Goal: Transaction & Acquisition: Subscribe to service/newsletter

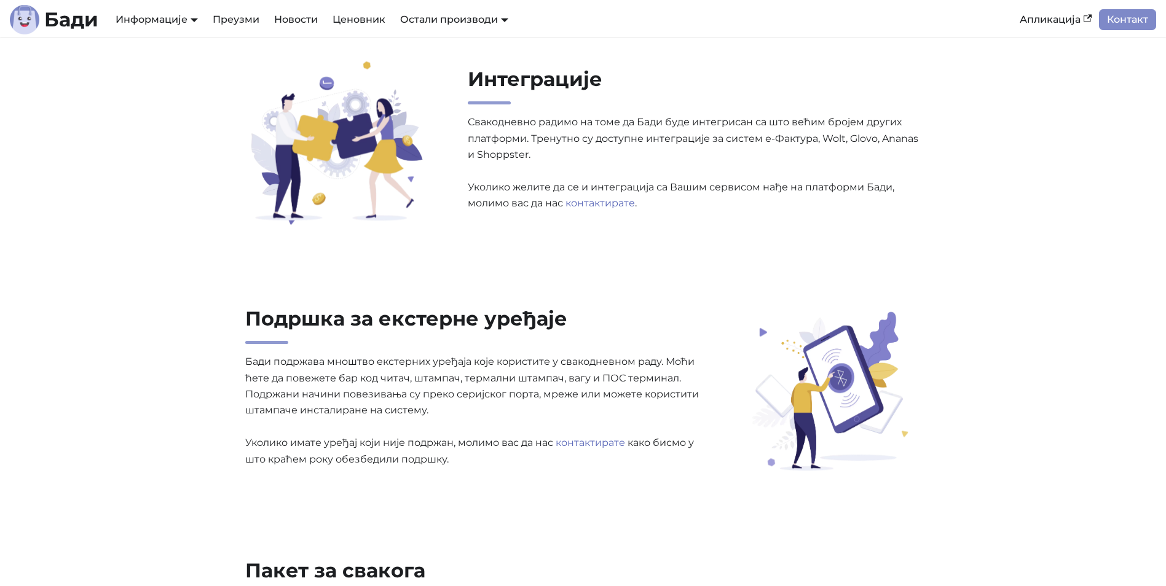
scroll to position [2274, 0]
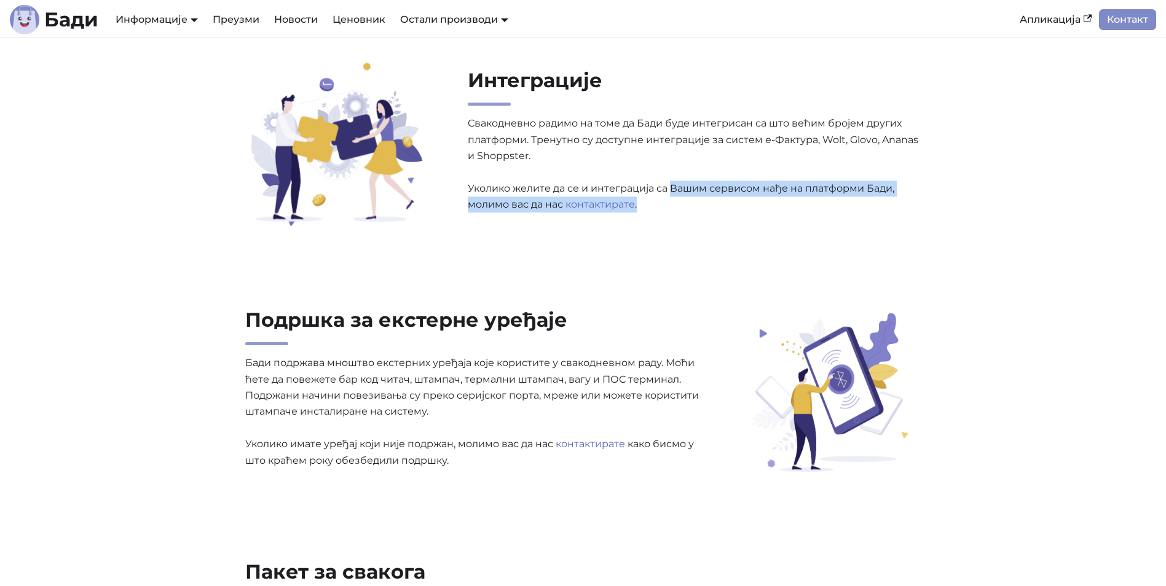
drag, startPoint x: 671, startPoint y: 190, endPoint x: 672, endPoint y: 200, distance: 10.0
click at [672, 200] on p "Свакодневно радимо на томе да [PERSON_NAME] буде интегрисан са што већим бројем…" at bounding box center [695, 164] width 454 height 97
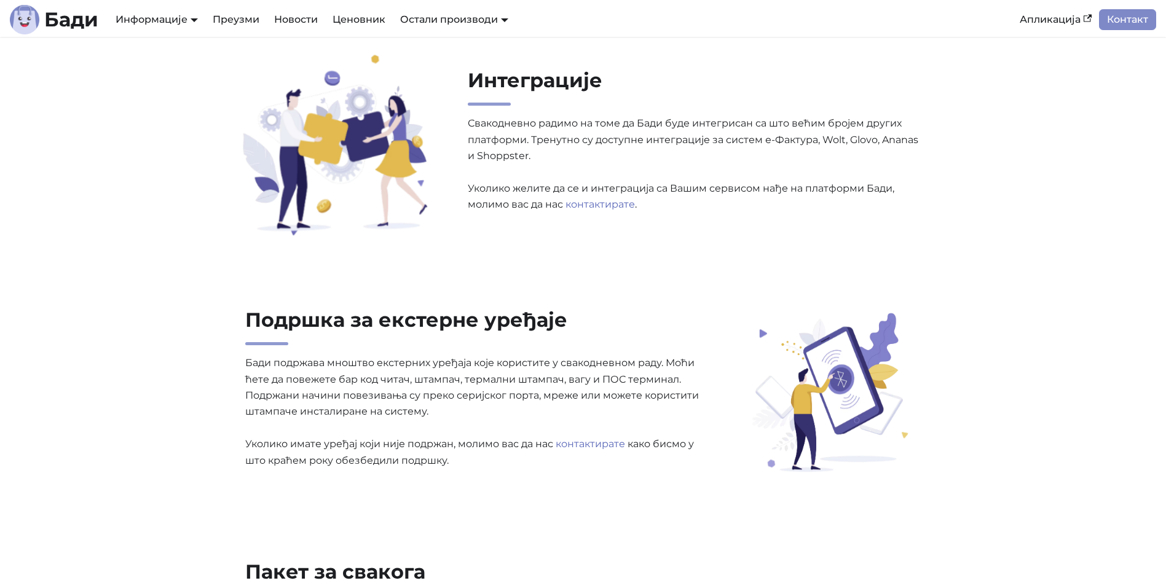
scroll to position [2273, 0]
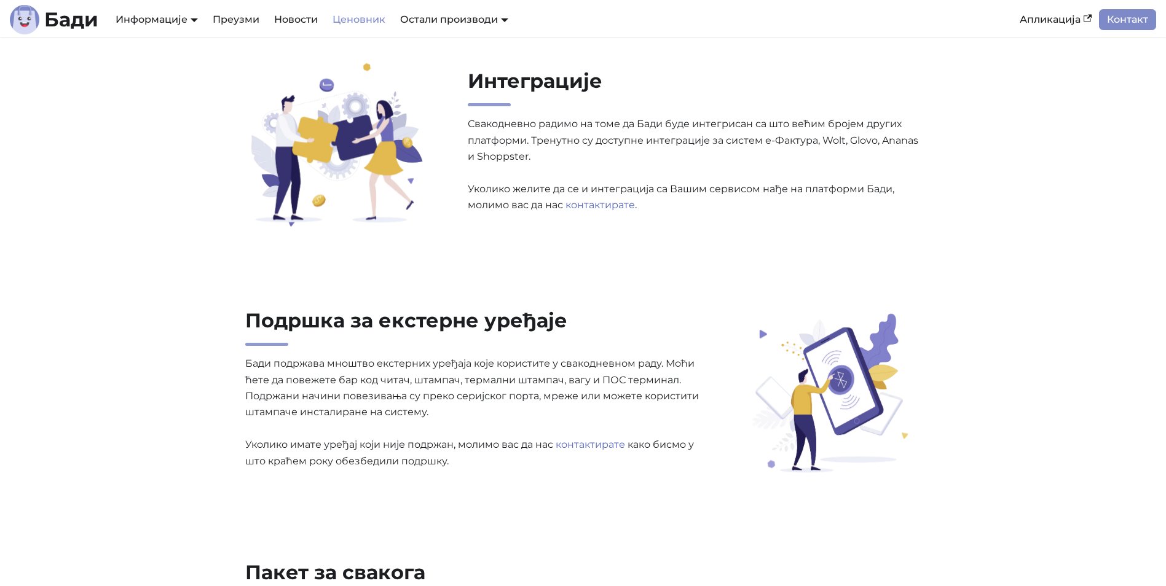
click at [363, 21] on link "Ценовник" at bounding box center [359, 19] width 68 height 21
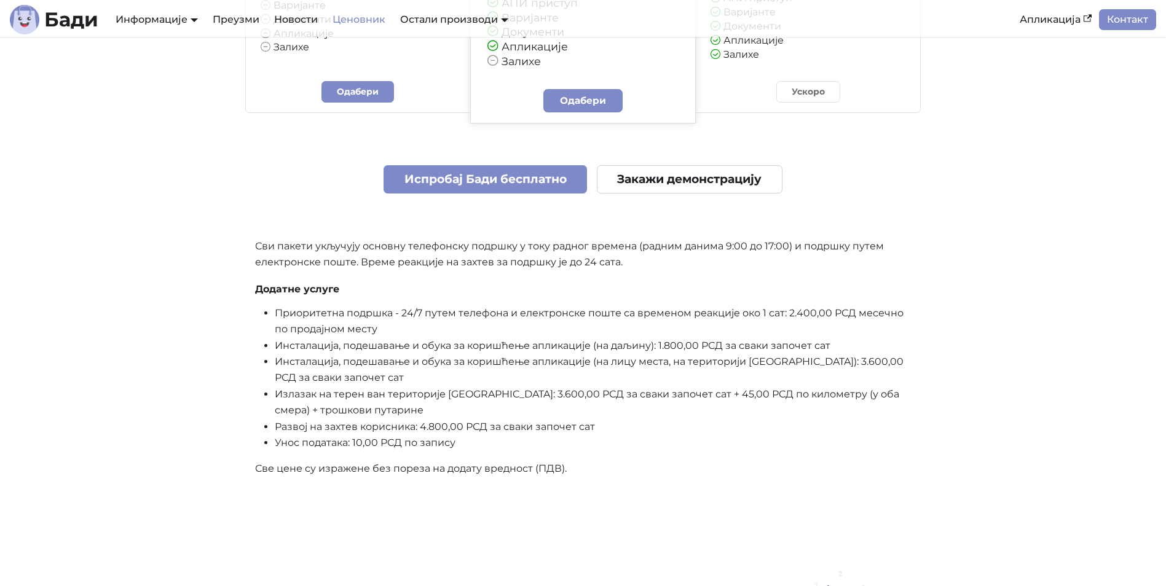
scroll to position [368, 0]
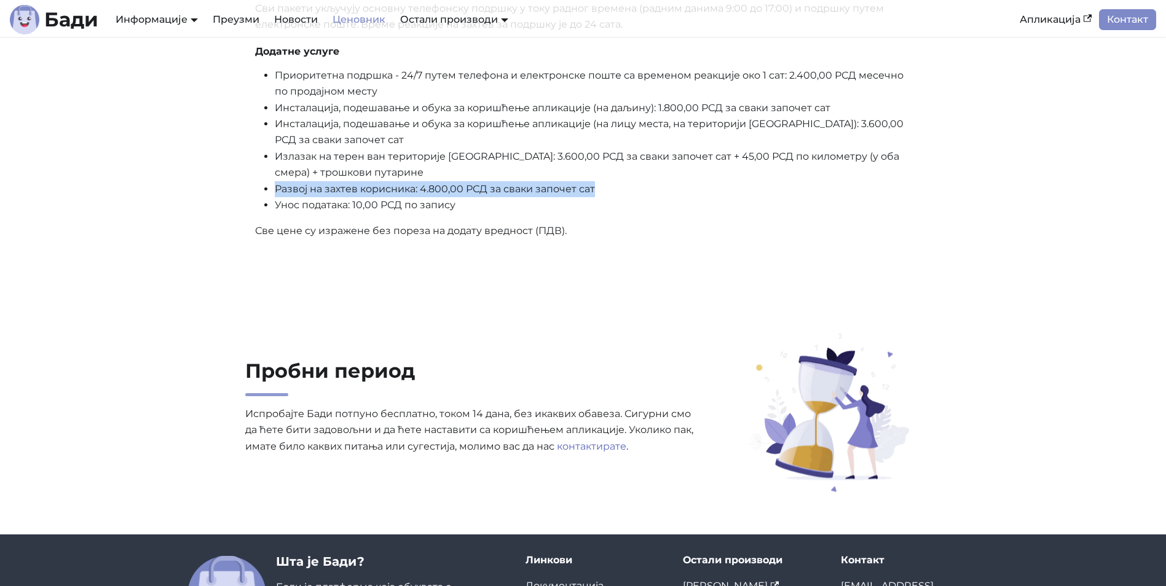
drag, startPoint x: 275, startPoint y: 203, endPoint x: 607, endPoint y: 192, distance: 331.4
click at [607, 192] on li "Развој на захтев корисника: 4.800,00 РСД за сваки започет сат" at bounding box center [593, 189] width 637 height 16
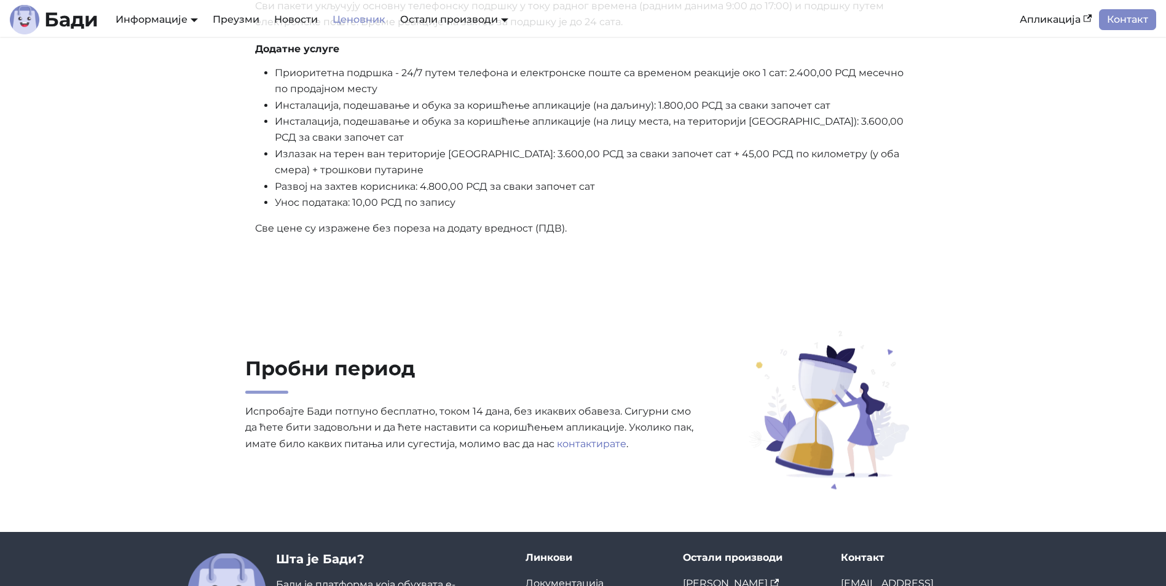
click at [576, 198] on li "Унос података: 10,00 РСД по запису" at bounding box center [593, 203] width 637 height 16
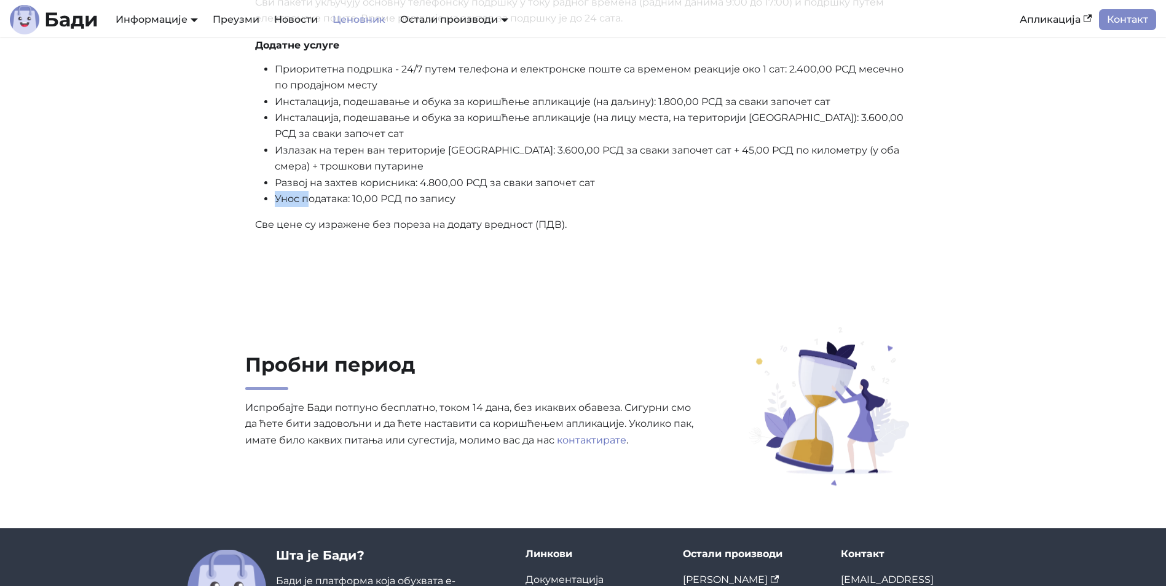
scroll to position [612, 0]
drag, startPoint x: 277, startPoint y: 200, endPoint x: 473, endPoint y: 200, distance: 196.1
click at [473, 200] on li "Унос података: 10,00 РСД по запису" at bounding box center [593, 199] width 637 height 16
drag, startPoint x: 473, startPoint y: 200, endPoint x: 482, endPoint y: 199, distance: 10.0
click at [486, 200] on li "Унос података: 10,00 РСД по запису" at bounding box center [593, 199] width 637 height 16
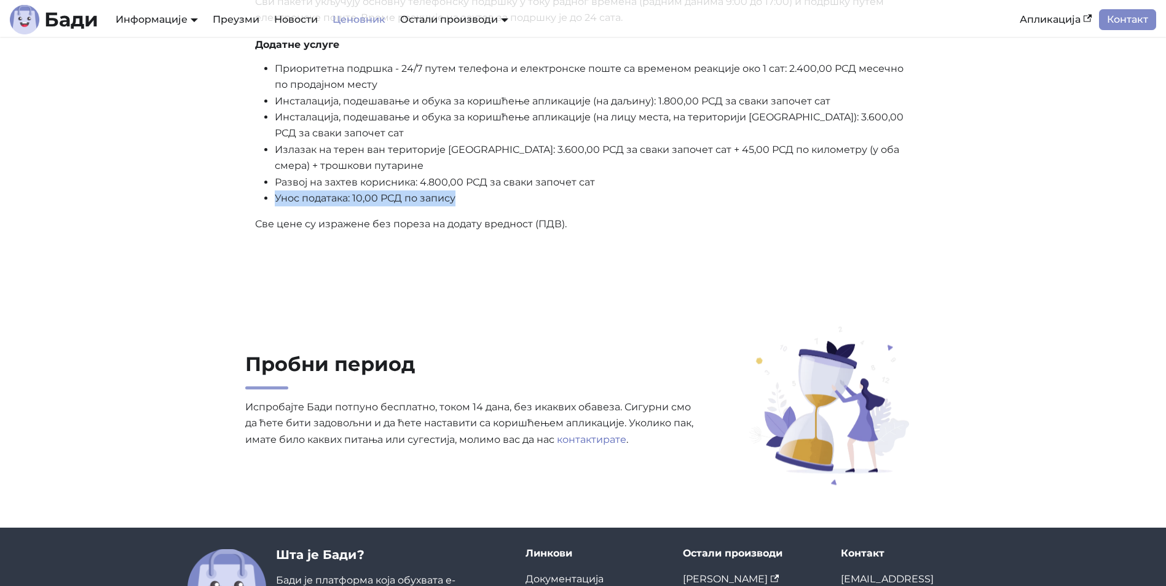
drag, startPoint x: 276, startPoint y: 199, endPoint x: 491, endPoint y: 197, distance: 215.1
click at [491, 197] on li "Унос података: 10,00 РСД по запису" at bounding box center [593, 199] width 637 height 16
click at [492, 197] on li "Унос података: 10,00 РСД по запису" at bounding box center [593, 199] width 637 height 16
drag, startPoint x: 374, startPoint y: 224, endPoint x: 595, endPoint y: 222, distance: 221.3
click at [595, 222] on p "Све цене су изражене без пореза на додату вредност (ПДВ)." at bounding box center [583, 224] width 656 height 16
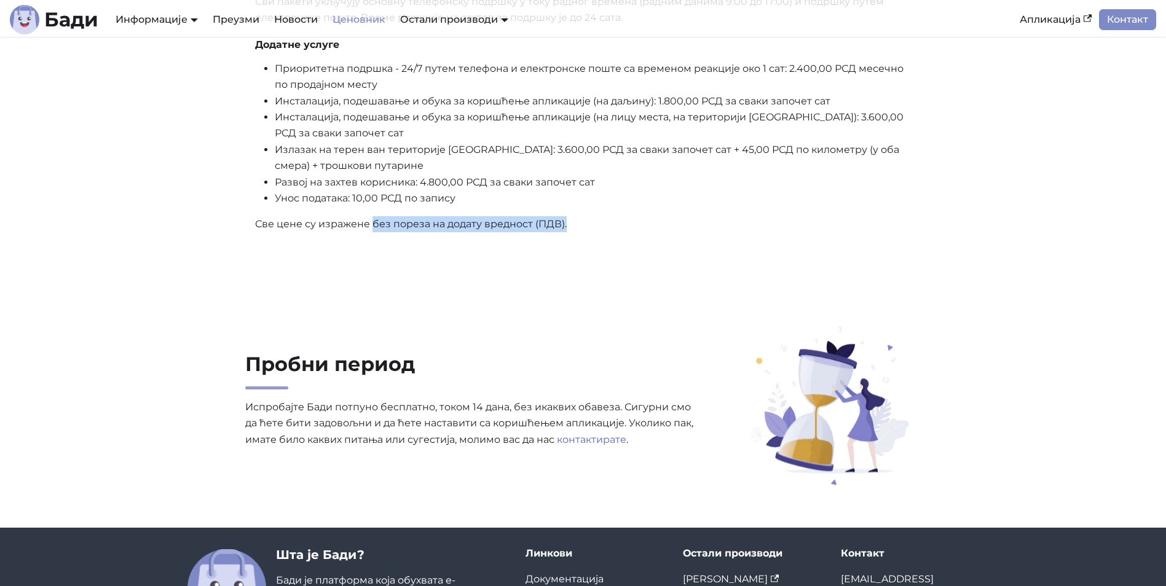
click at [596, 222] on p "Све цене су изражене без пореза на додату вредност (ПДВ)." at bounding box center [583, 224] width 656 height 16
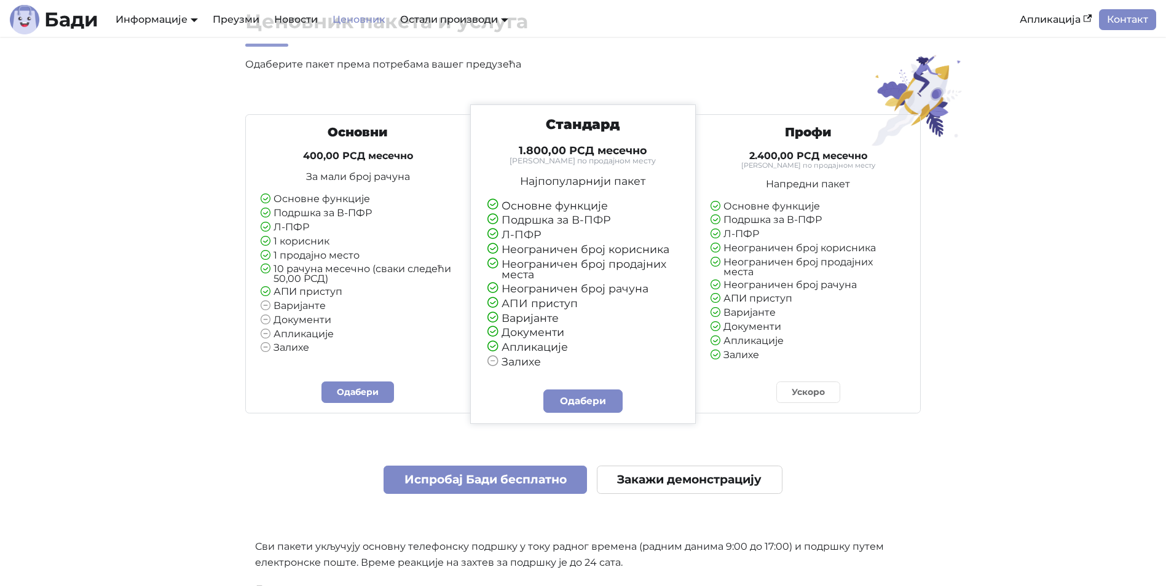
scroll to position [0, 0]
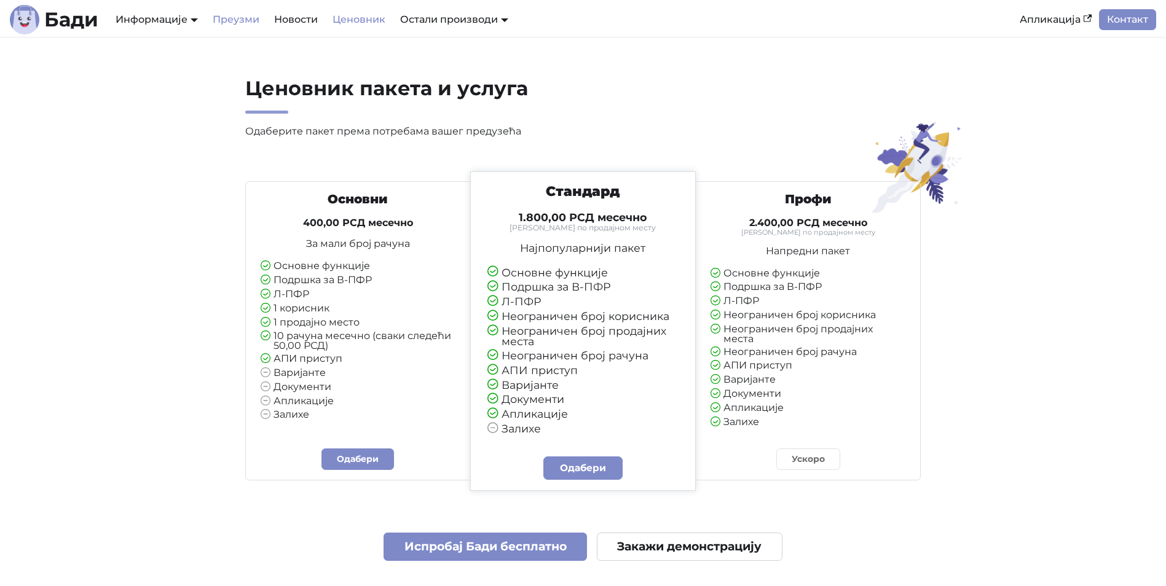
click at [242, 22] on link "Преузми" at bounding box center [235, 19] width 61 height 21
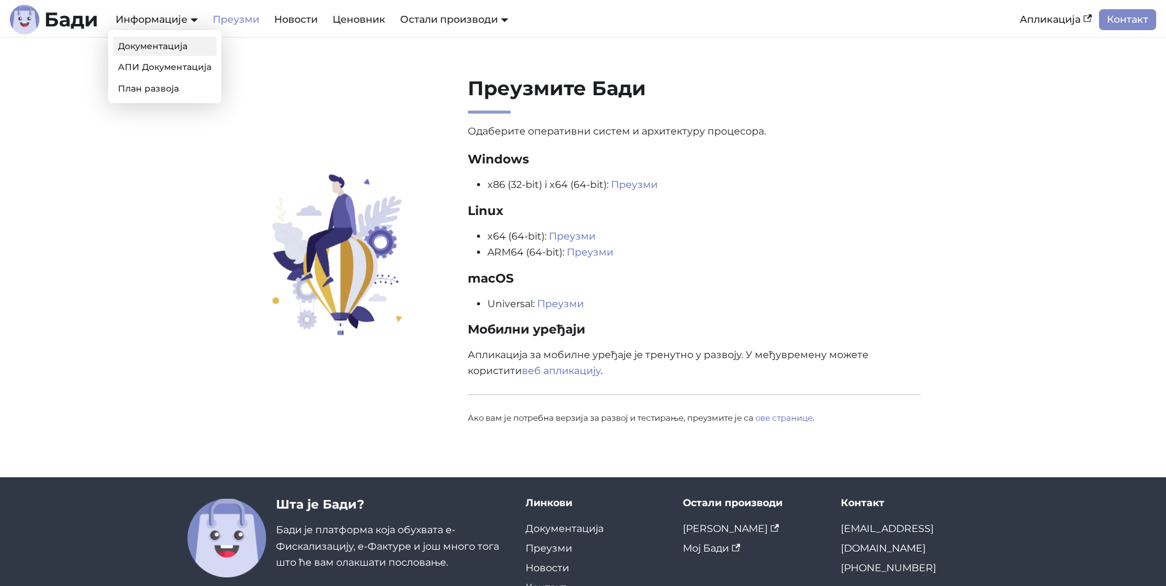
click at [155, 45] on link "Документација" at bounding box center [164, 46] width 103 height 19
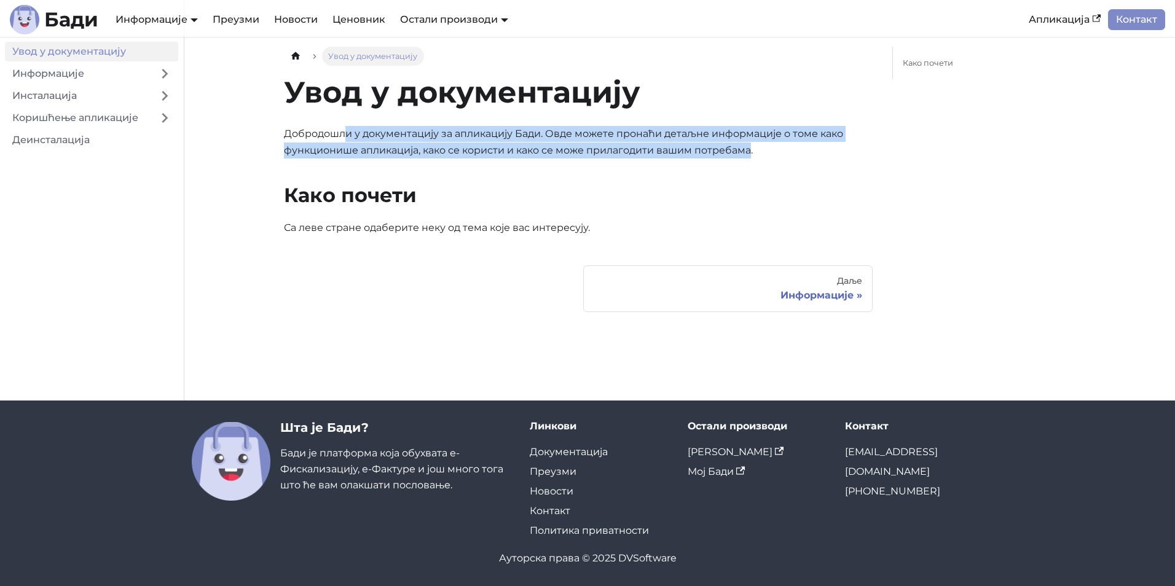
drag, startPoint x: 348, startPoint y: 138, endPoint x: 758, endPoint y: 154, distance: 410.2
click at [758, 154] on p "Добродошли у документацију за апликацију Бади. Овде можете пронаћи детаљне инфо…" at bounding box center [578, 142] width 589 height 33
drag, startPoint x: 758, startPoint y: 154, endPoint x: 795, endPoint y: 153, distance: 36.3
click at [796, 154] on p "Добродошли у документацију за апликацију Бади. Овде можете пронаћи детаљне инфо…" at bounding box center [578, 142] width 589 height 33
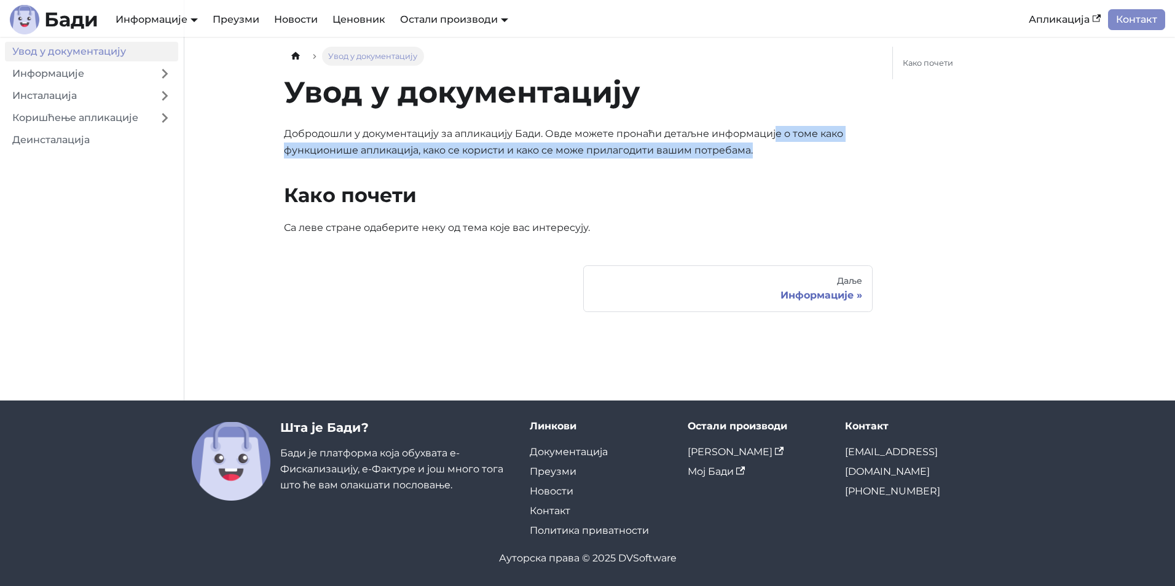
drag, startPoint x: 777, startPoint y: 141, endPoint x: 782, endPoint y: 151, distance: 11.3
click at [782, 151] on p "Добродошли у документацију за апликацију Бади. Овде можете пронаћи детаљне инфо…" at bounding box center [578, 142] width 589 height 33
drag, startPoint x: 465, startPoint y: 149, endPoint x: 808, endPoint y: 149, distance: 342.3
click at [807, 149] on p "Добродошли у документацију за апликацију Бади. Овде можете пронаћи детаљне инфо…" at bounding box center [578, 142] width 589 height 33
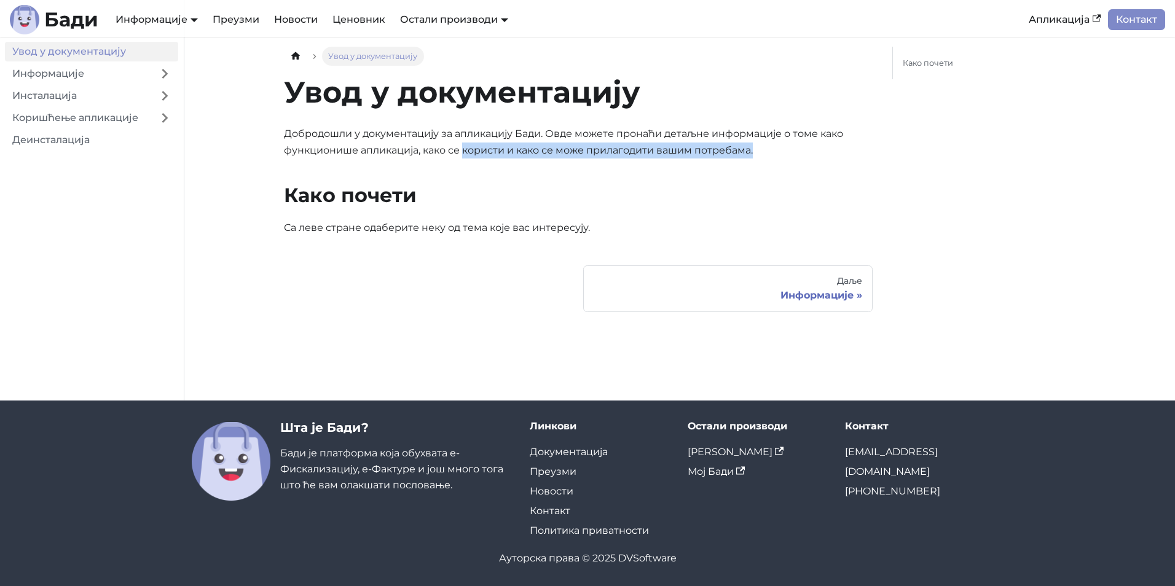
drag, startPoint x: 808, startPoint y: 149, endPoint x: 790, endPoint y: 149, distance: 17.2
click at [808, 149] on p "Добродошли у документацију за апликацију Бади. Овде можете пронаћи детаљне инфо…" at bounding box center [578, 142] width 589 height 33
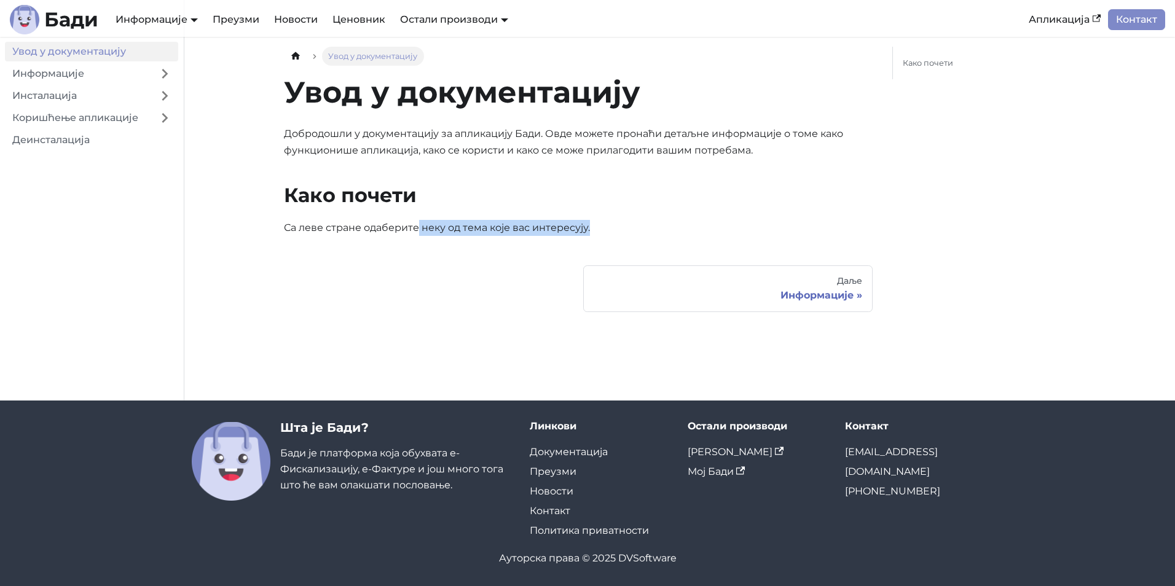
drag, startPoint x: 420, startPoint y: 224, endPoint x: 638, endPoint y: 227, distance: 218.2
click at [638, 227] on p "Са леве стране одаберите неку од тема које вас интересују." at bounding box center [578, 228] width 589 height 16
drag, startPoint x: 638, startPoint y: 227, endPoint x: 642, endPoint y: 234, distance: 7.2
click at [642, 234] on p "Са леве стране одаберите неку од тема које вас интересују." at bounding box center [578, 228] width 589 height 16
click at [835, 297] on div "Информације" at bounding box center [728, 295] width 269 height 12
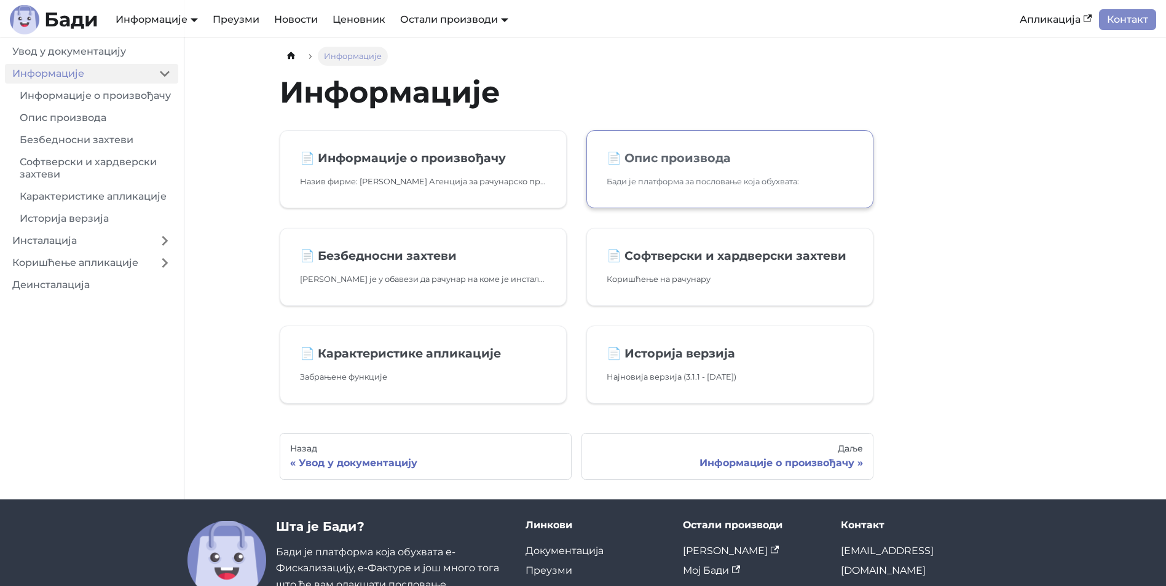
click at [682, 178] on p "Бади је платформа за пословање која обухвата:" at bounding box center [730, 181] width 246 height 13
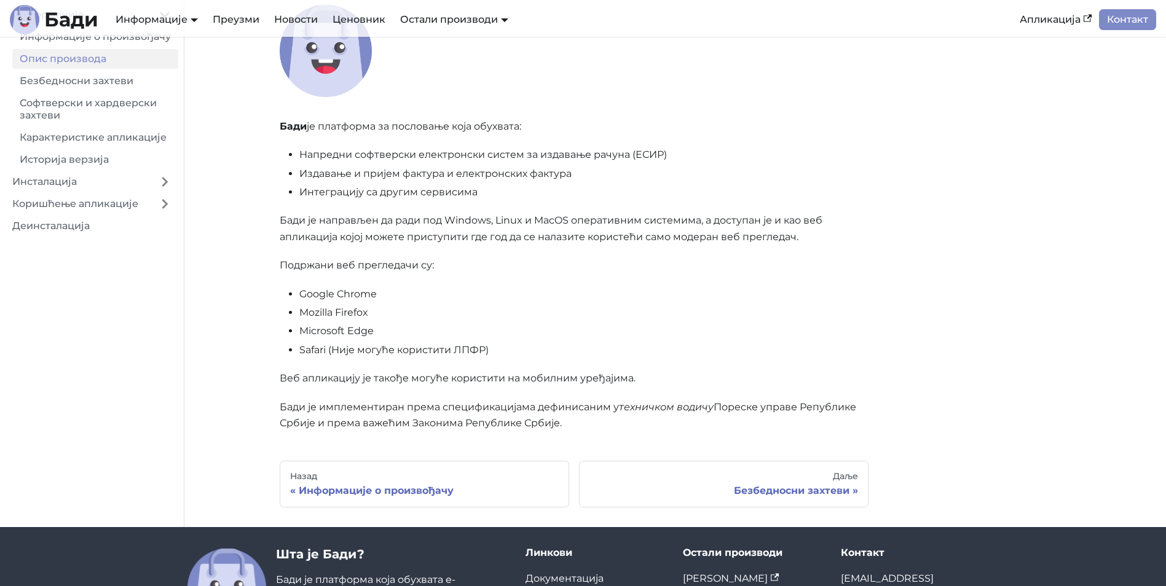
scroll to position [122, 0]
drag, startPoint x: 435, startPoint y: 345, endPoint x: 528, endPoint y: 346, distance: 93.4
click at [528, 346] on li "Safari (Није могуће користити ЛПФР)" at bounding box center [583, 350] width 569 height 16
click at [530, 346] on li "Safari (Није могуће користити ЛПФР)" at bounding box center [583, 350] width 569 height 16
drag, startPoint x: 611, startPoint y: 376, endPoint x: 693, endPoint y: 380, distance: 82.5
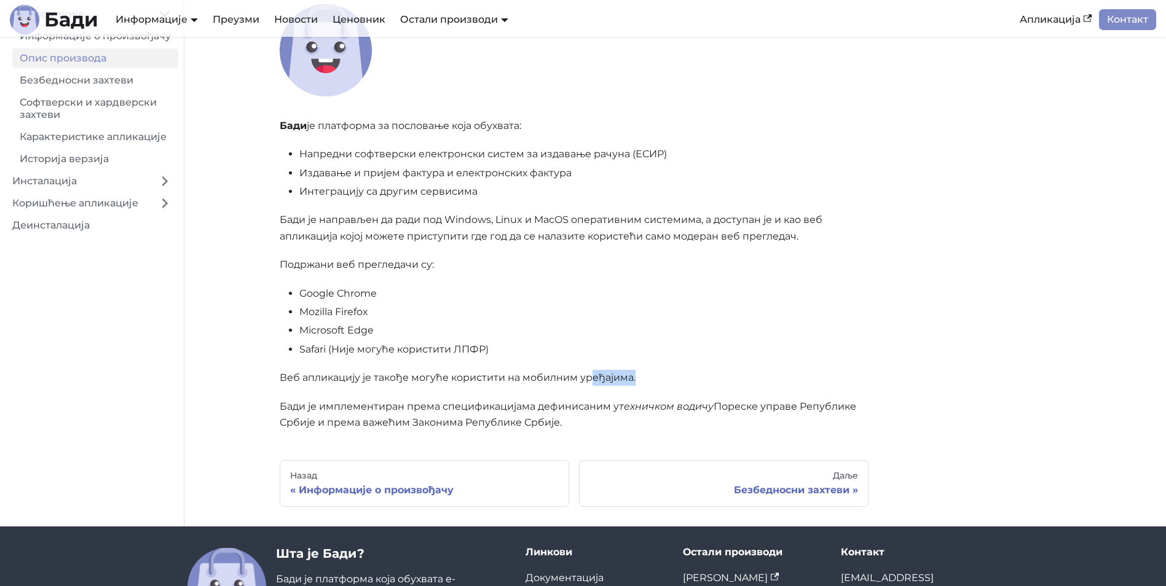
click at [693, 380] on p "Веб апликацију је такође могуће користити на мобилним уређајима." at bounding box center [574, 378] width 589 height 16
drag, startPoint x: 693, startPoint y: 380, endPoint x: 681, endPoint y: 380, distance: 12.3
click at [693, 380] on p "Веб апликацију је такође могуће користити на мобилним уређајима." at bounding box center [574, 378] width 589 height 16
drag, startPoint x: 401, startPoint y: 408, endPoint x: 632, endPoint y: 431, distance: 232.8
click at [632, 431] on p "[PERSON_NAME] је имплементиран према спецификацијама дефинисаним у техничком во…" at bounding box center [574, 415] width 589 height 33
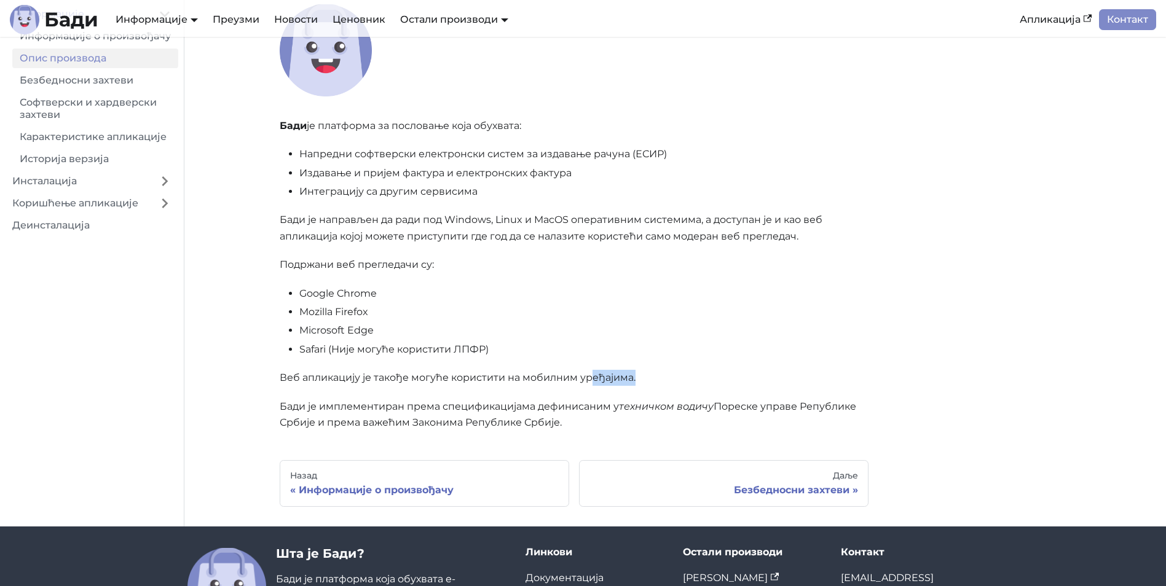
drag, startPoint x: 632, startPoint y: 431, endPoint x: 643, endPoint y: 425, distance: 12.1
click at [644, 430] on p "[PERSON_NAME] је имплементиран према спецификацијама дефинисаним у техничком во…" at bounding box center [574, 415] width 589 height 33
click at [642, 409] on em "техничком водичу" at bounding box center [666, 407] width 95 height 12
click at [635, 409] on em "техничком водичу" at bounding box center [666, 407] width 95 height 12
drag, startPoint x: 626, startPoint y: 414, endPoint x: 627, endPoint y: 423, distance: 10.0
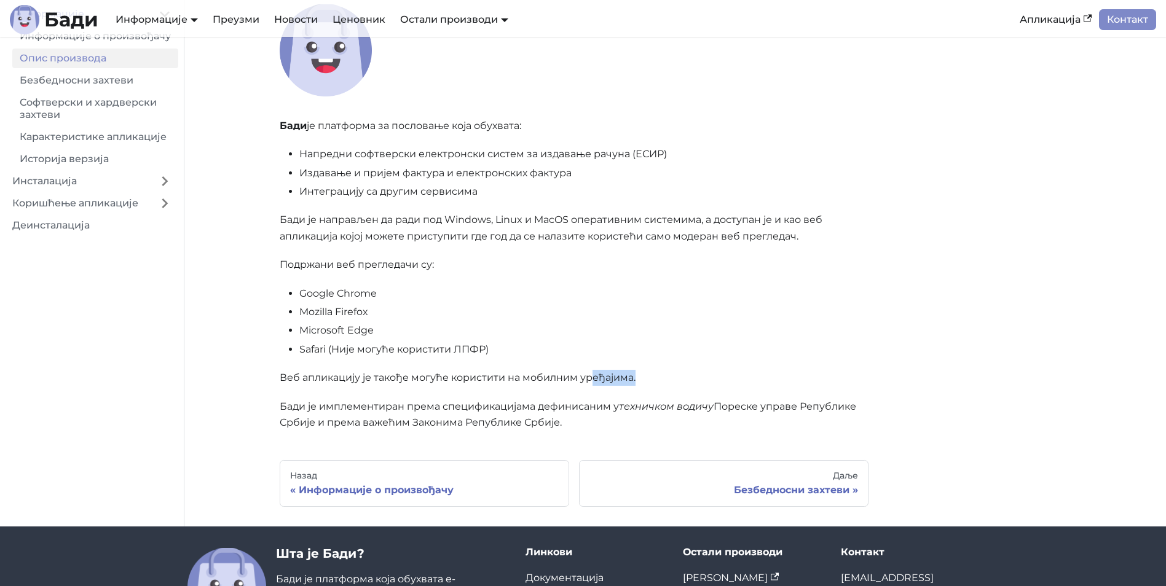
click at [627, 423] on p "[PERSON_NAME] је имплементиран према спецификацијама дефинисаним у техничком во…" at bounding box center [574, 415] width 589 height 33
click at [707, 490] on div "Безбедносни захтеви" at bounding box center [723, 490] width 269 height 12
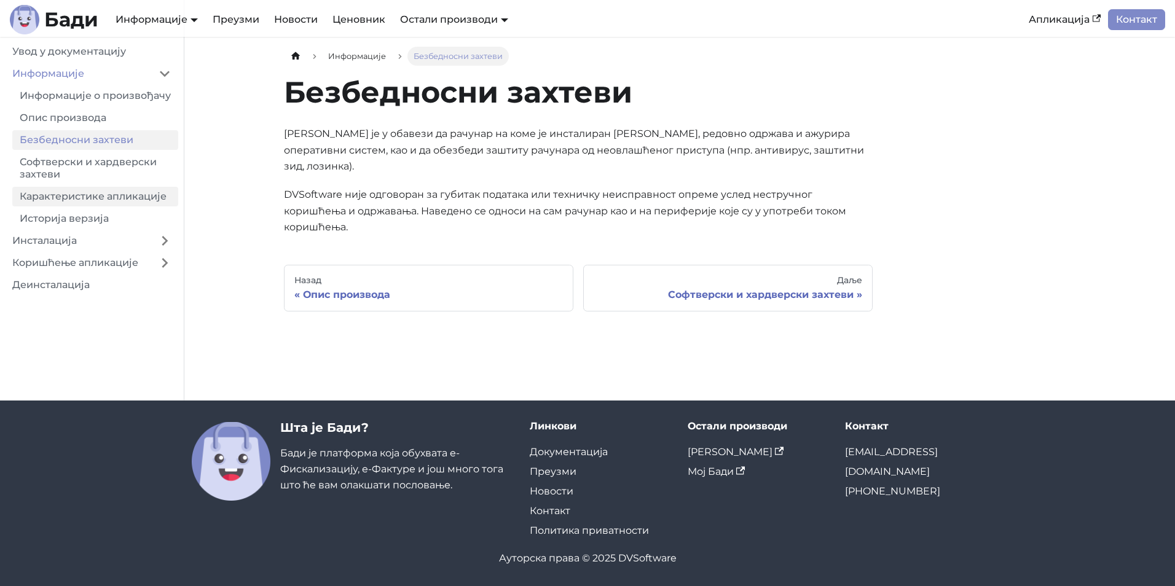
click at [88, 207] on link "Карактеристике апликације" at bounding box center [95, 197] width 166 height 20
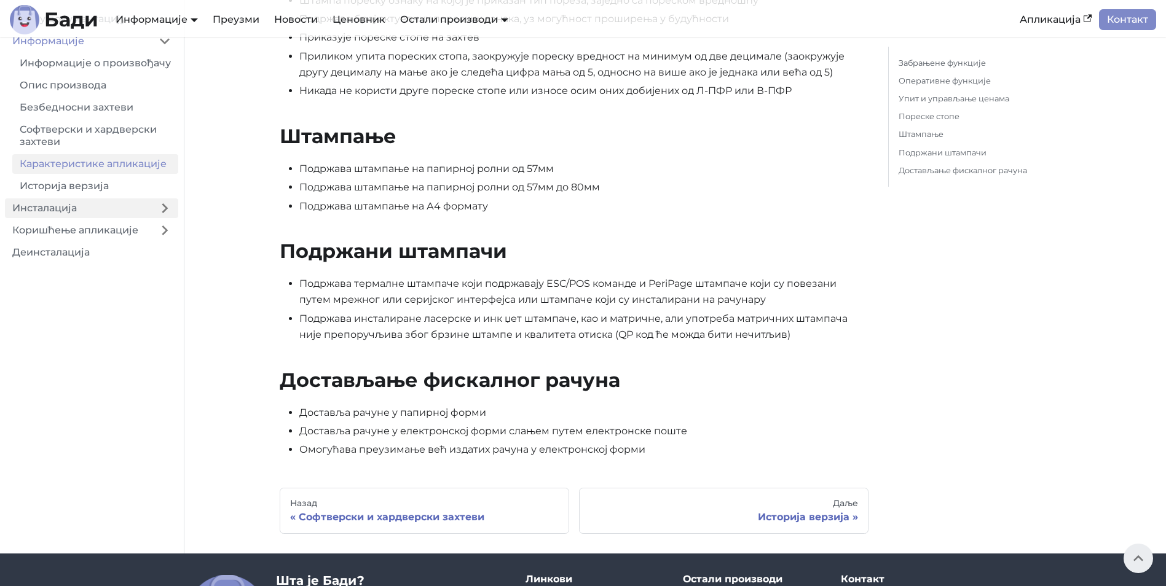
scroll to position [1106, 0]
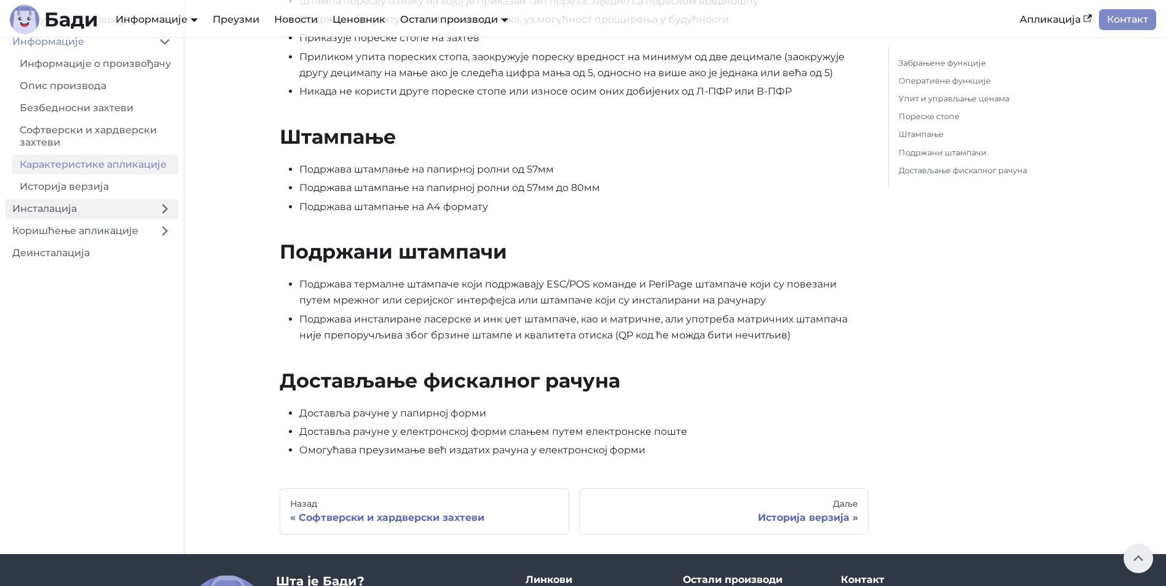
click at [91, 219] on link "Инсталација" at bounding box center [78, 209] width 146 height 20
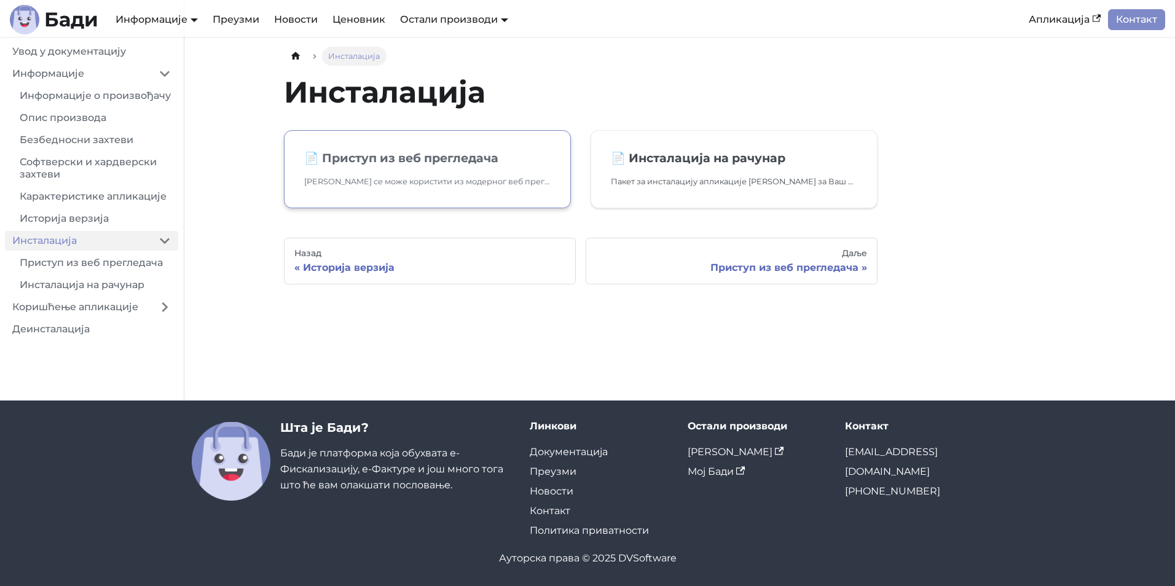
click at [413, 180] on p "[PERSON_NAME] се може користити из модерног веб прегледача. Посетите [URL][DOMA…" at bounding box center [427, 181] width 246 height 13
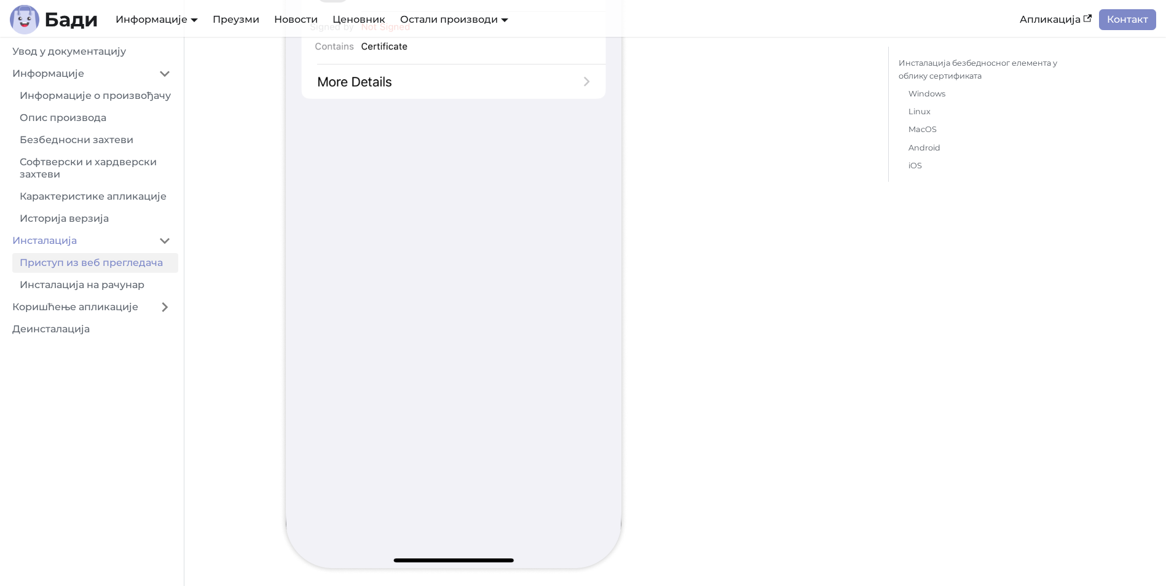
scroll to position [15268, 0]
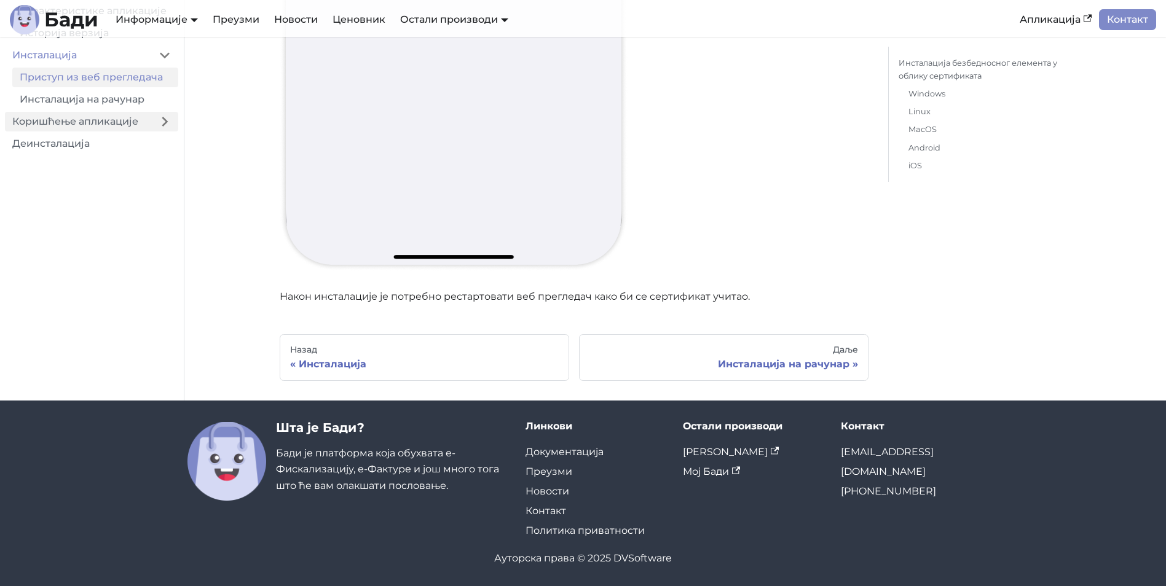
click at [69, 132] on link "Коришћење апликације" at bounding box center [78, 122] width 146 height 20
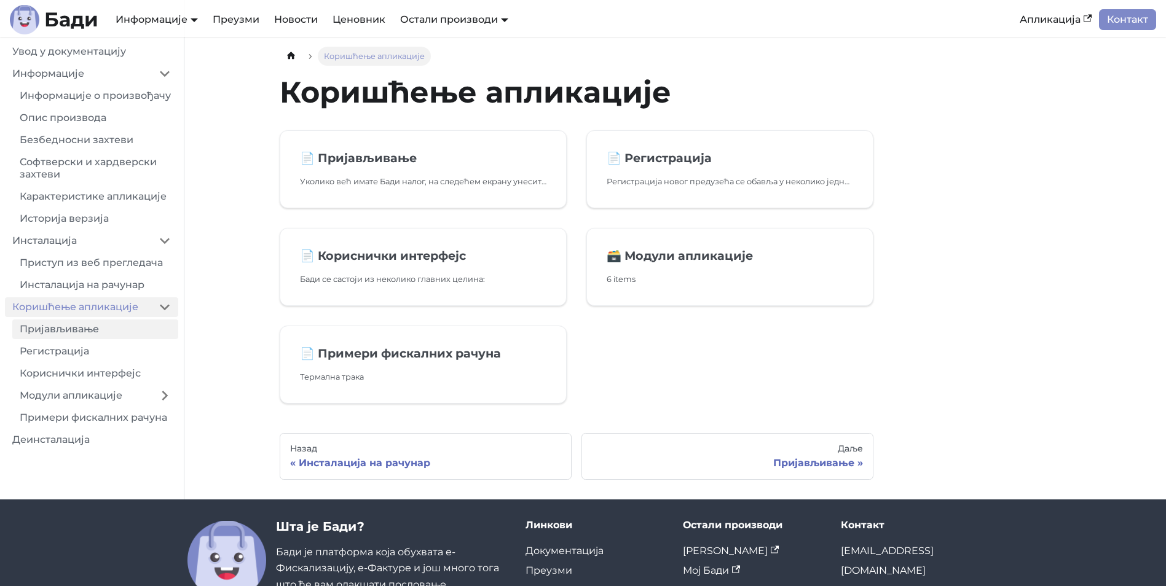
click at [118, 338] on link "Пријављивање" at bounding box center [95, 330] width 166 height 20
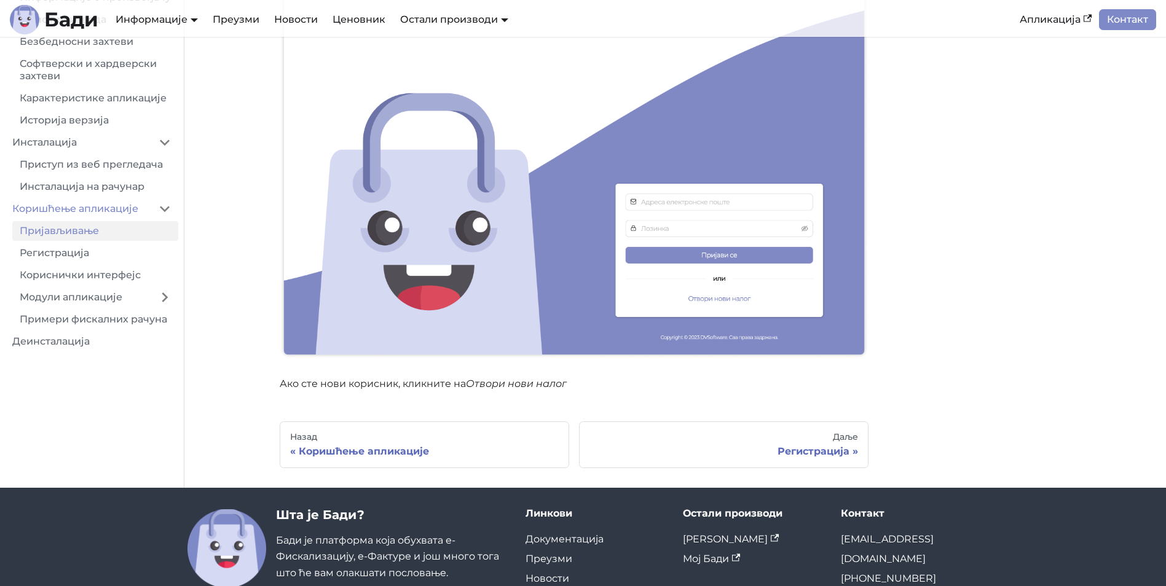
scroll to position [287, 0]
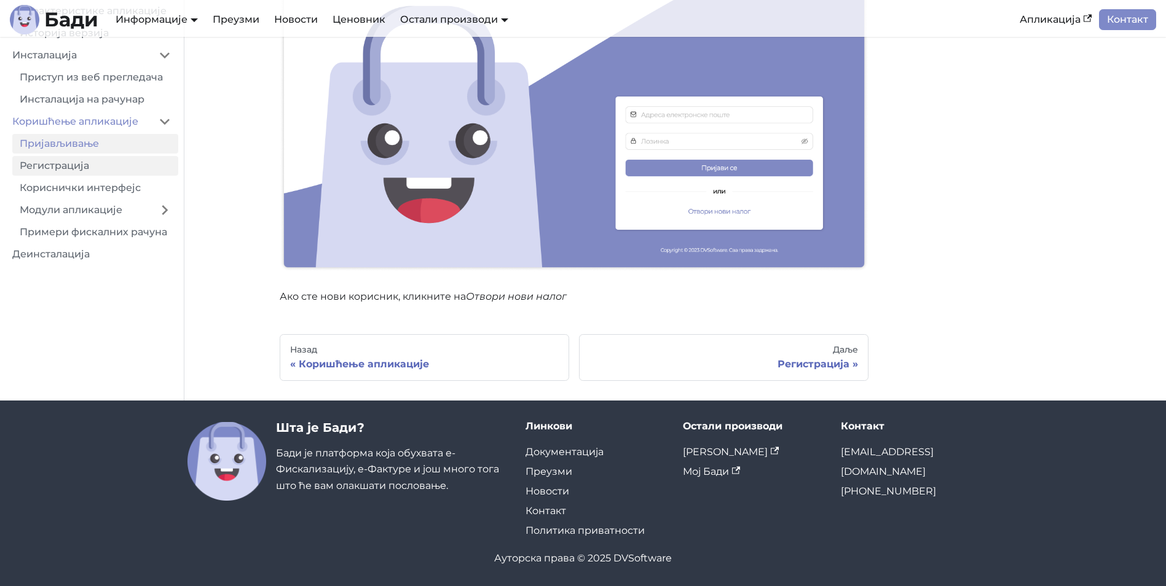
click at [77, 176] on link "Регистрација" at bounding box center [95, 166] width 166 height 20
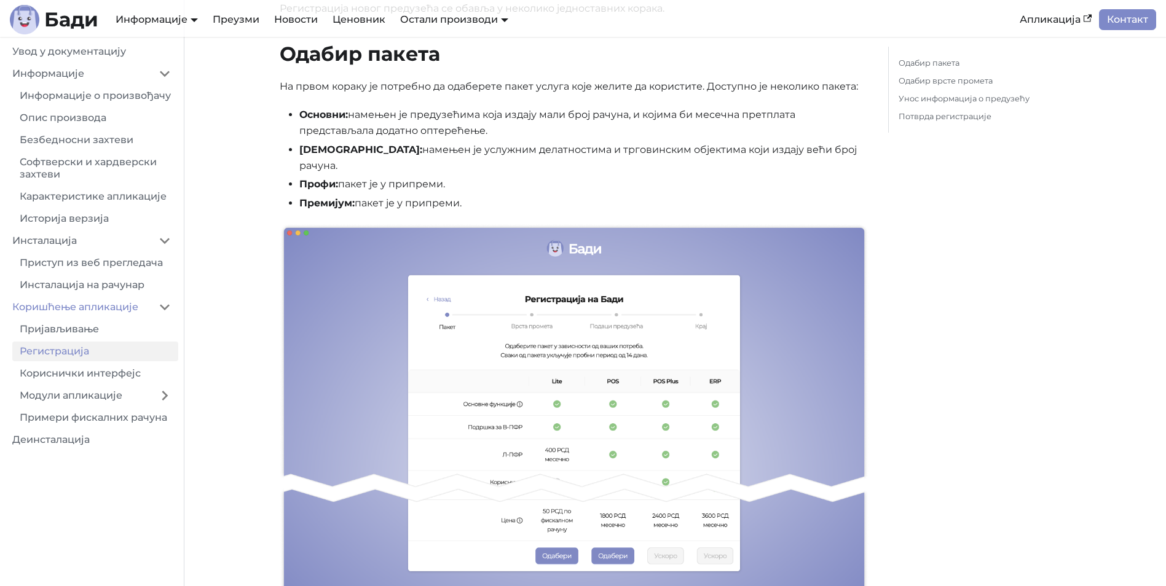
scroll to position [125, 0]
drag, startPoint x: 500, startPoint y: 150, endPoint x: 508, endPoint y: 150, distance: 8.0
click at [508, 150] on li "[DEMOGRAPHIC_DATA]: намењен је услужним делатностима и трговинским објектима ко…" at bounding box center [583, 159] width 569 height 33
drag, startPoint x: 508, startPoint y: 150, endPoint x: 481, endPoint y: 151, distance: 27.7
click at [481, 151] on li "[DEMOGRAPHIC_DATA]: намењен је услужним делатностима и трговинским објектима ко…" at bounding box center [583, 159] width 569 height 33
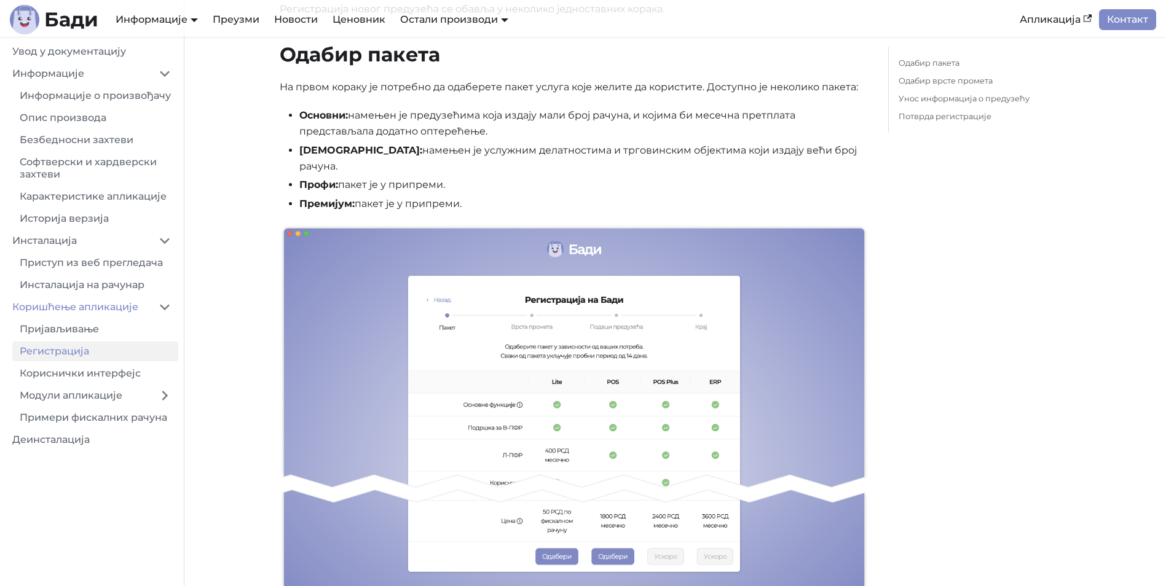
drag, startPoint x: 515, startPoint y: 114, endPoint x: 519, endPoint y: 125, distance: 11.7
click at [519, 125] on li "Основни: намењен је предузећима која издају мали број рачуна, и којима би месеч…" at bounding box center [583, 124] width 569 height 33
drag, startPoint x: 400, startPoint y: 133, endPoint x: 503, endPoint y: 133, distance: 103.3
click at [503, 133] on li "Основни: намењен је предузећима која издају мали број рачуна, и којима би месеч…" at bounding box center [583, 124] width 569 height 33
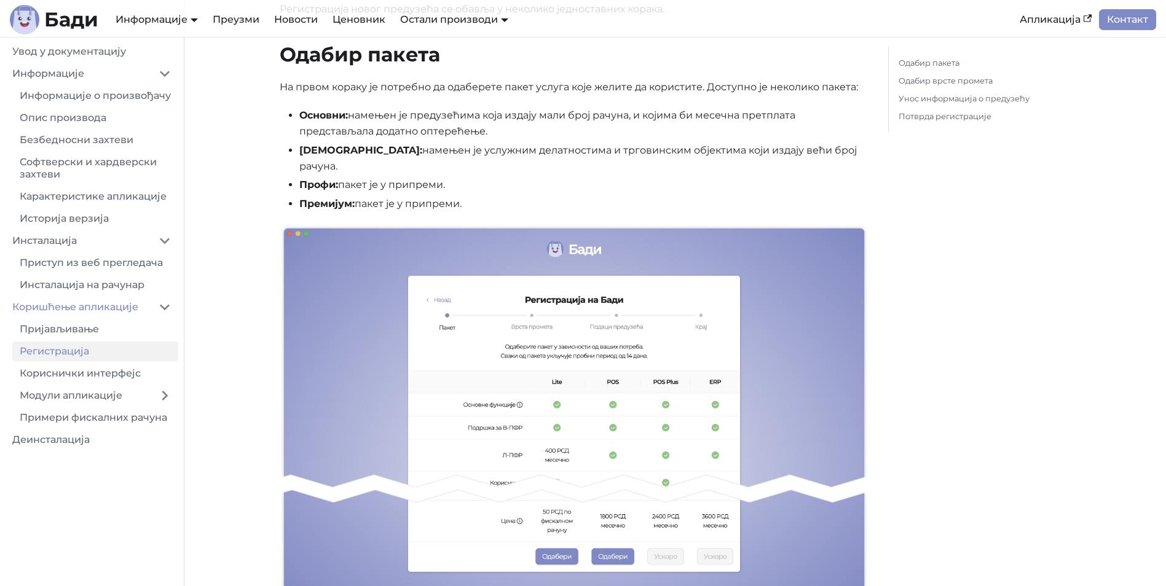
click at [503, 133] on li "Основни: намењен је предузећима која издају мали број рачуна, и којима би месеч…" at bounding box center [583, 124] width 569 height 33
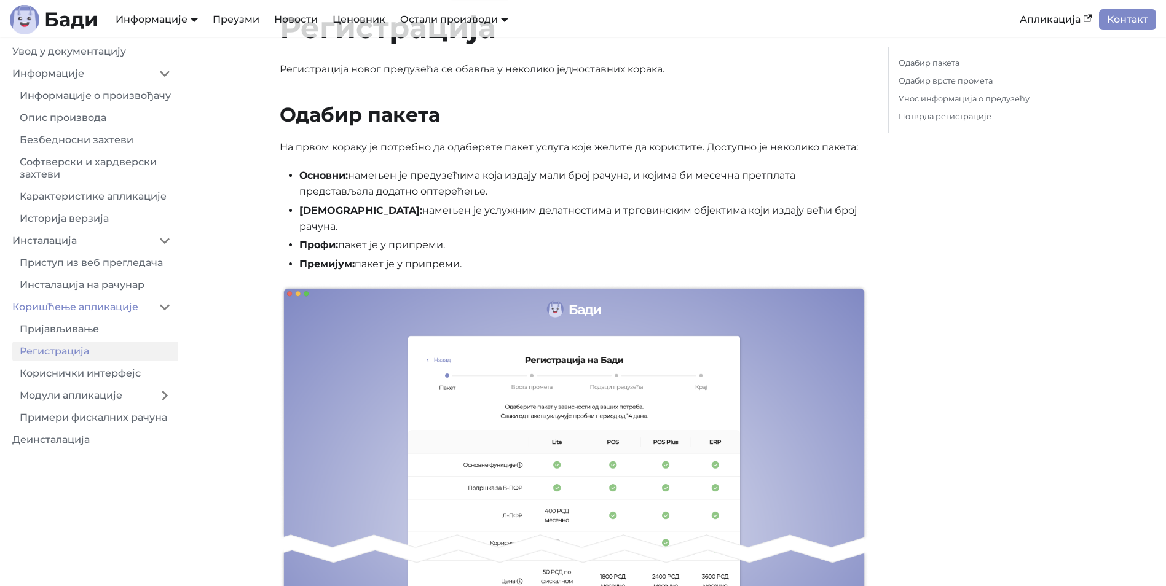
scroll to position [63, 0]
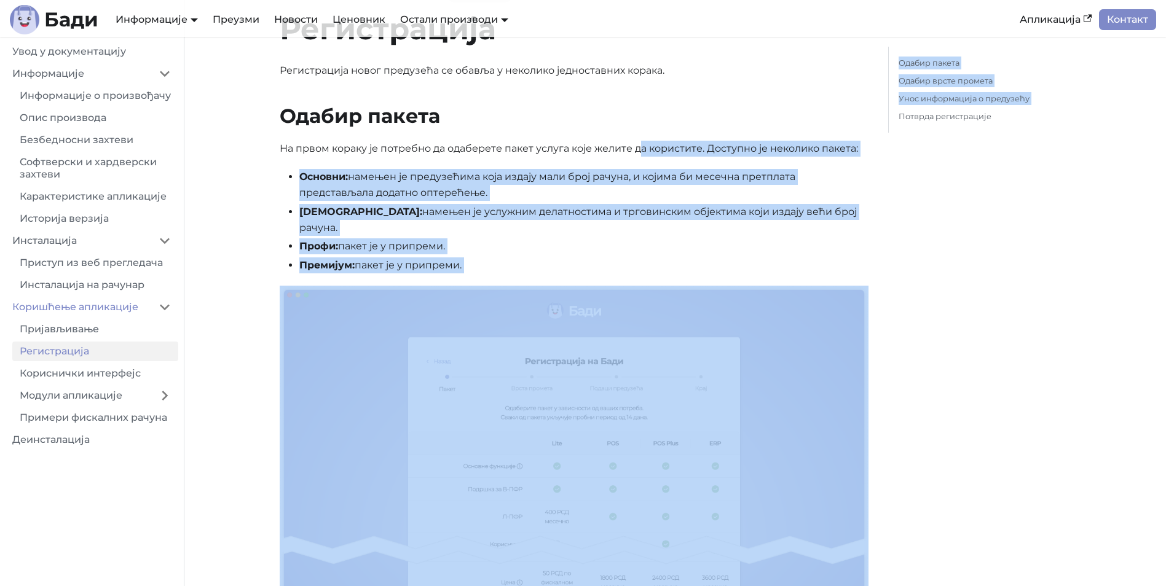
drag, startPoint x: 650, startPoint y: 153, endPoint x: 881, endPoint y: 151, distance: 231.1
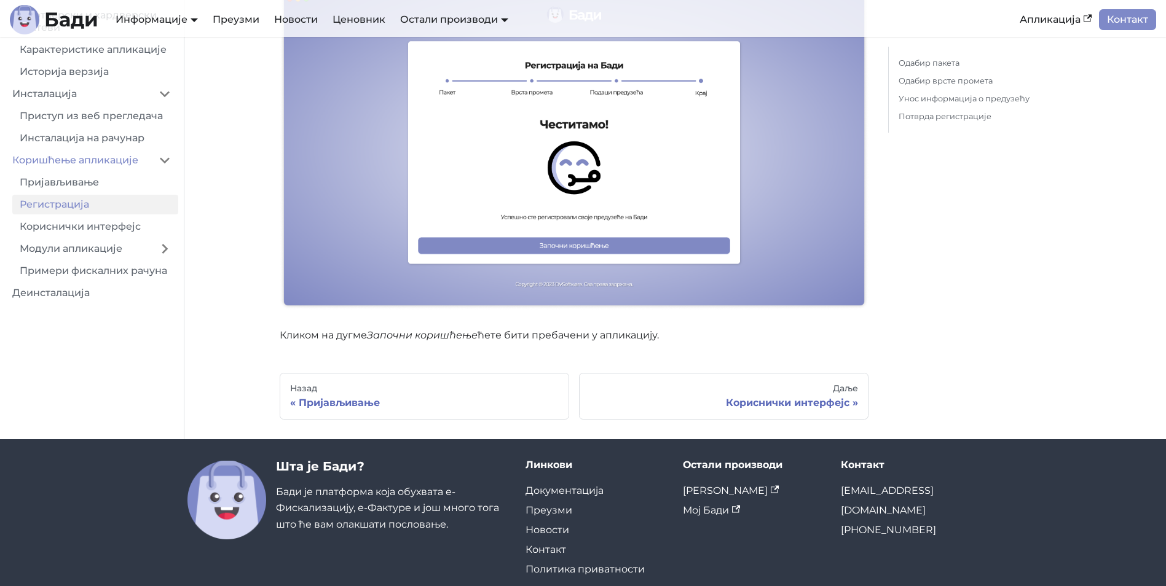
scroll to position [2472, 0]
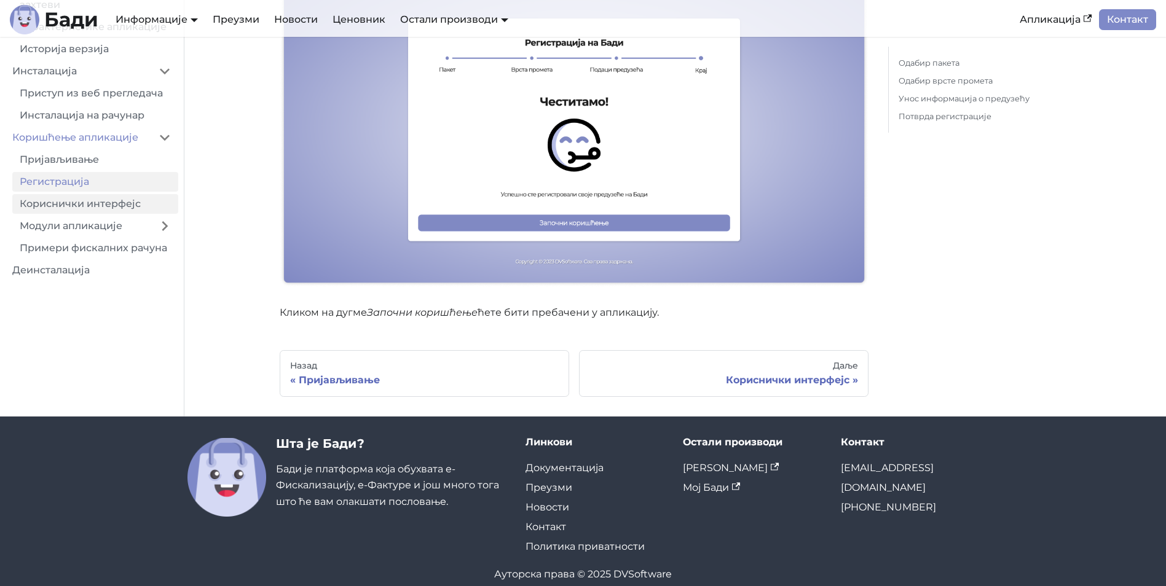
click at [104, 203] on link "Кориснички интерфејс" at bounding box center [95, 204] width 166 height 20
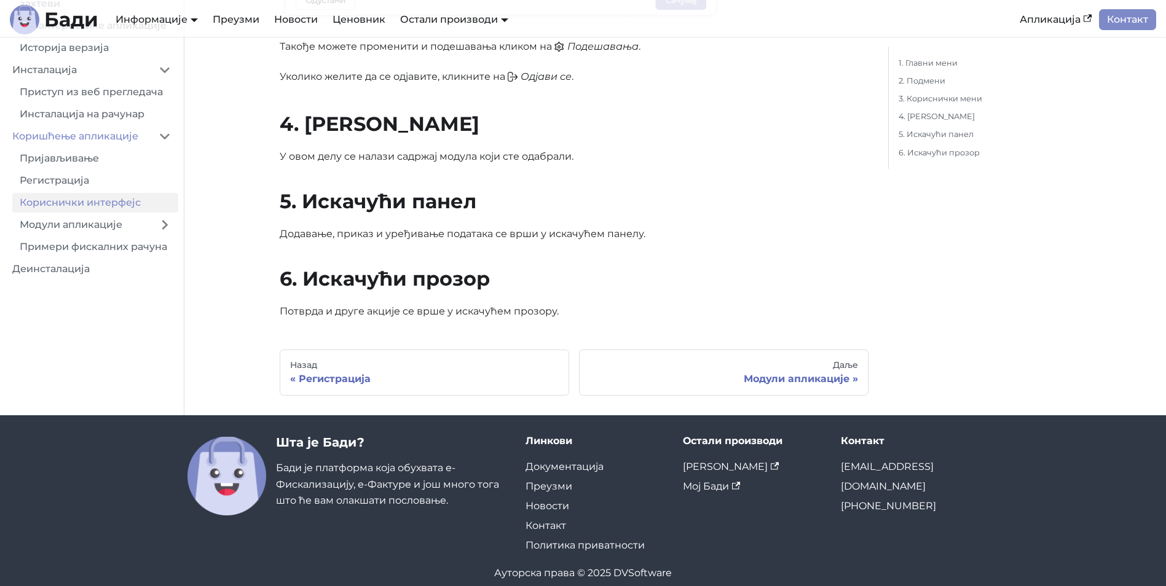
scroll to position [1169, 0]
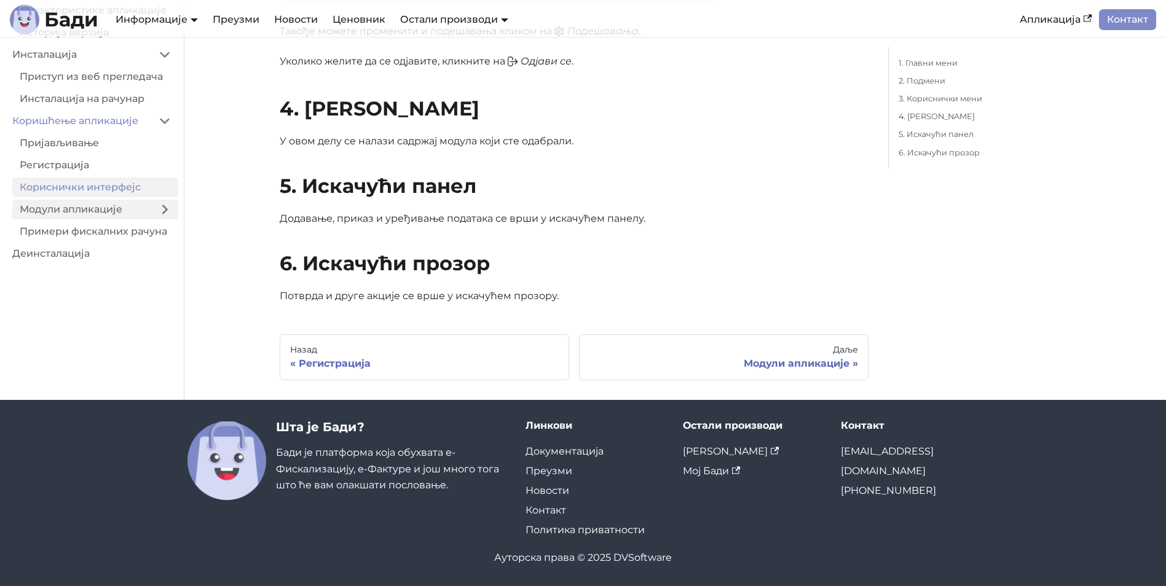
click at [121, 219] on link "Модули апликације" at bounding box center [81, 210] width 139 height 20
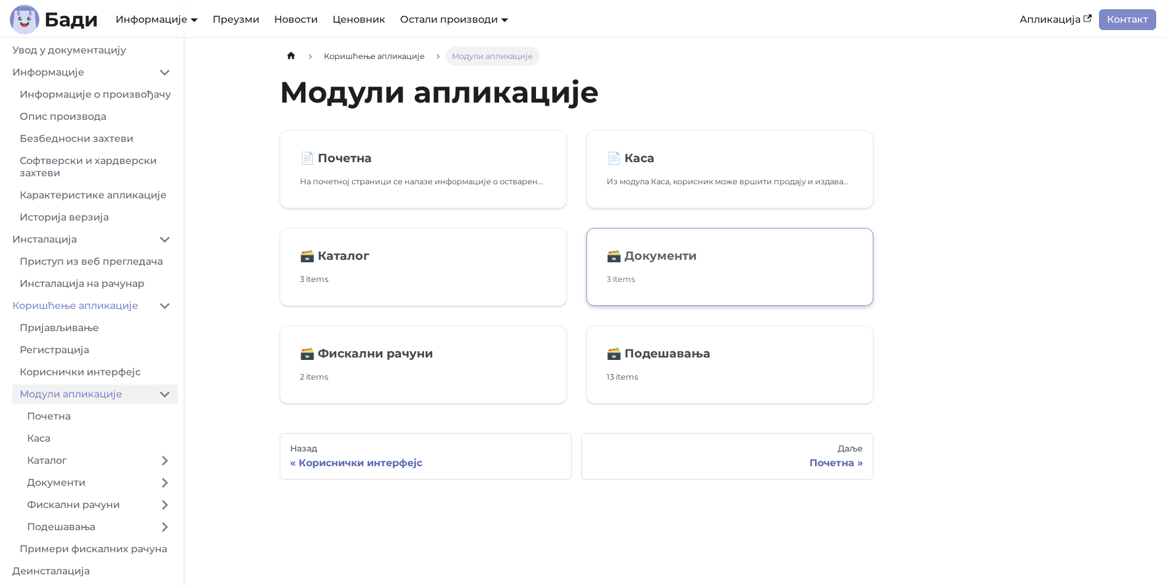
click at [662, 270] on link "🗃️ Документи 3 items" at bounding box center [729, 267] width 287 height 78
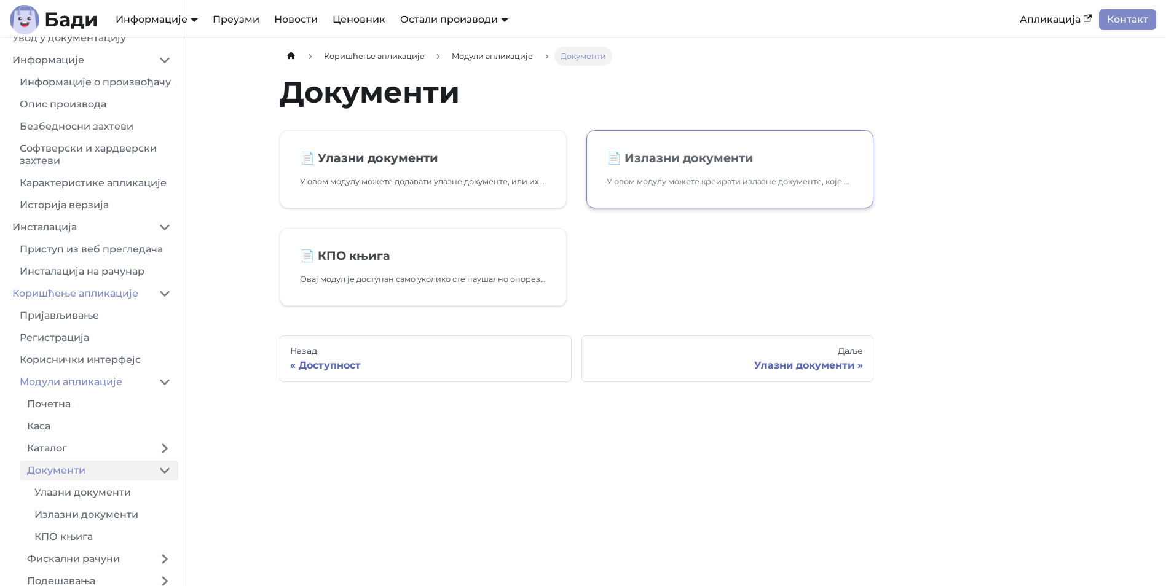
click at [715, 175] on p "У овом модулу можете креирати излазне документе, које можете послати својим куп…" at bounding box center [730, 181] width 246 height 13
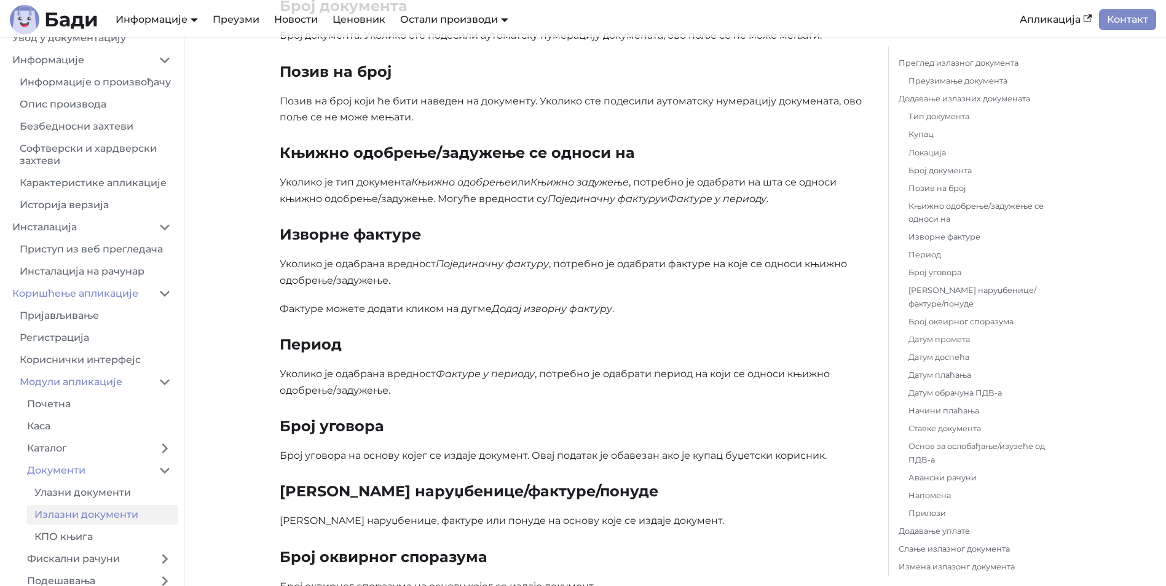
scroll to position [2028, 0]
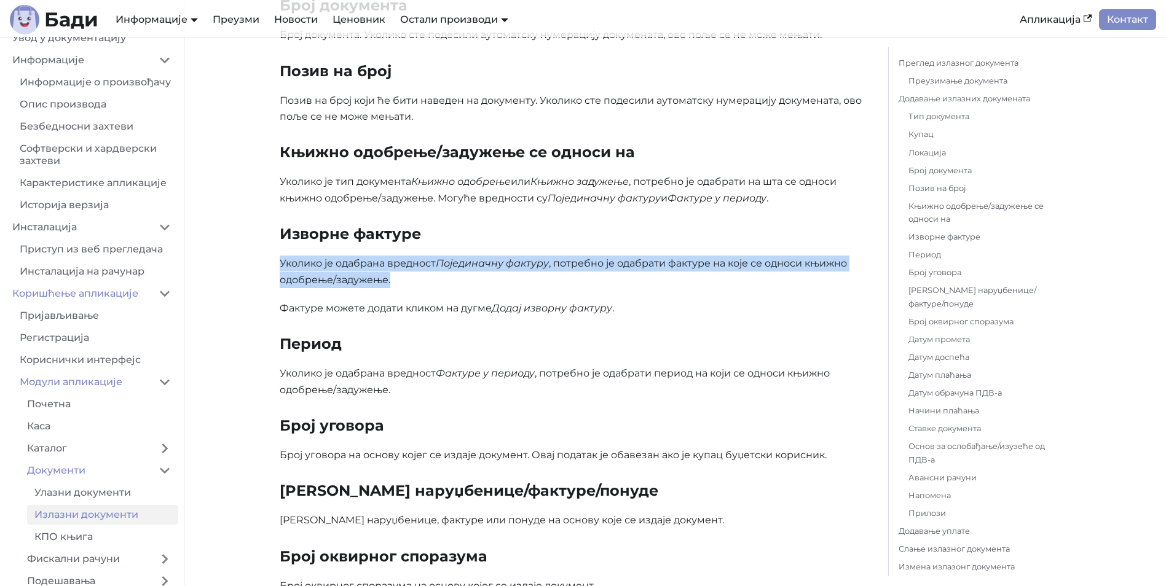
drag, startPoint x: 275, startPoint y: 256, endPoint x: 424, endPoint y: 284, distance: 152.0
drag, startPoint x: 424, startPoint y: 284, endPoint x: 435, endPoint y: 281, distance: 10.7
click at [433, 284] on p "Уколико је одабрана вредност Појединачну фактуру , потребно је одабрати фактуре…" at bounding box center [574, 272] width 589 height 33
drag, startPoint x: 441, startPoint y: 265, endPoint x: 439, endPoint y: 273, distance: 8.8
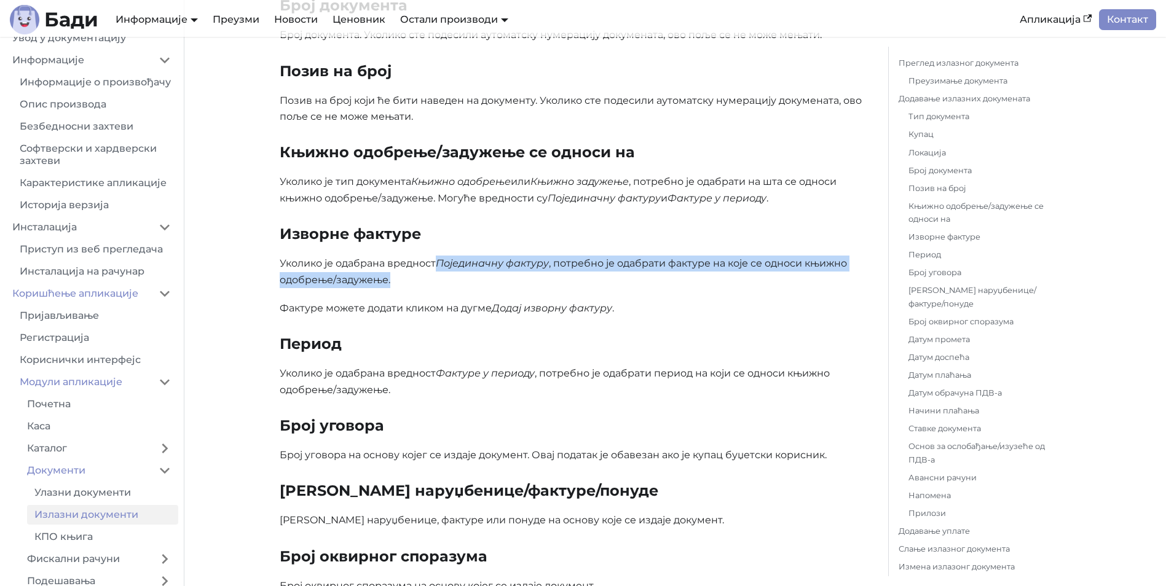
click at [439, 273] on p "Уколико је одабрана вредност Појединачну фактуру , потребно је одабрати фактуре…" at bounding box center [574, 272] width 589 height 33
drag, startPoint x: 436, startPoint y: 260, endPoint x: 439, endPoint y: 276, distance: 16.2
click at [439, 276] on p "Уколико је одабрана вредност Појединачну фактуру , потребно је одабрати фактуре…" at bounding box center [574, 272] width 589 height 33
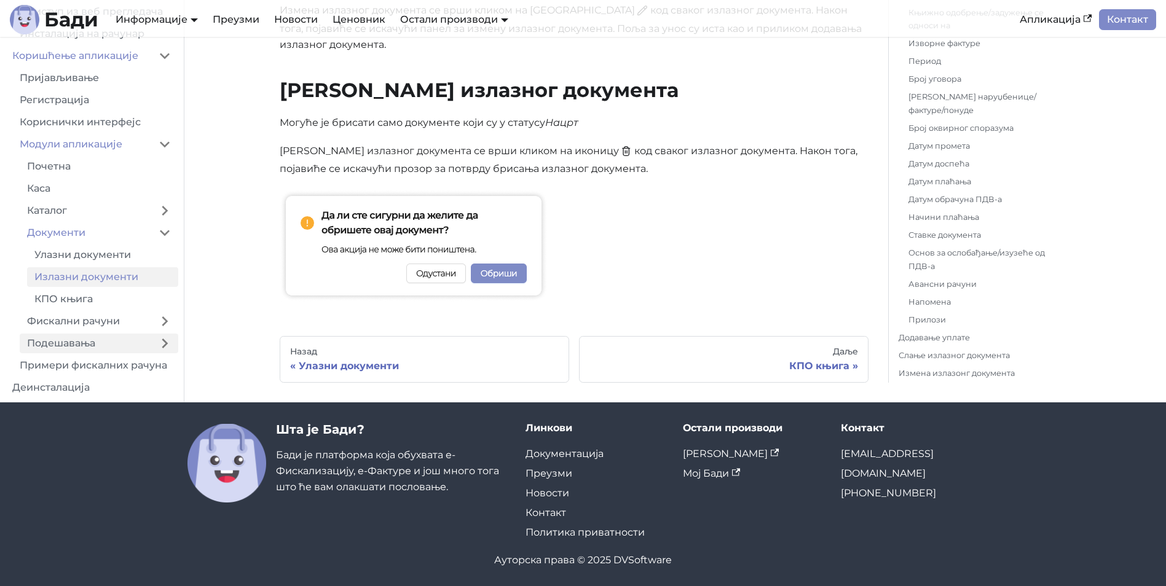
scroll to position [5354, 0]
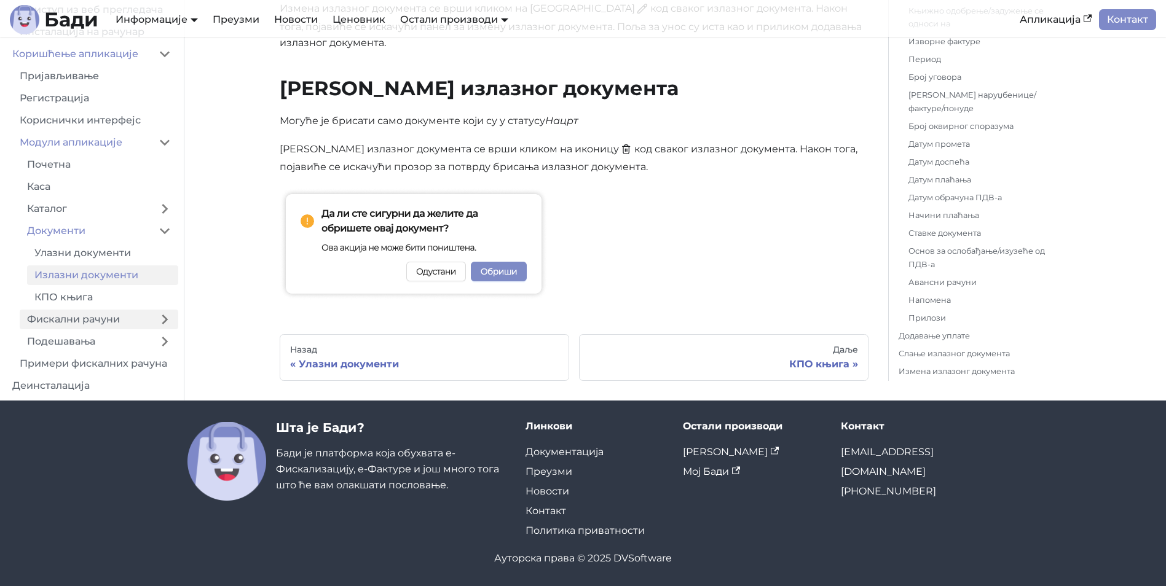
click at [102, 317] on link "Фискални рачуни" at bounding box center [86, 320] width 132 height 20
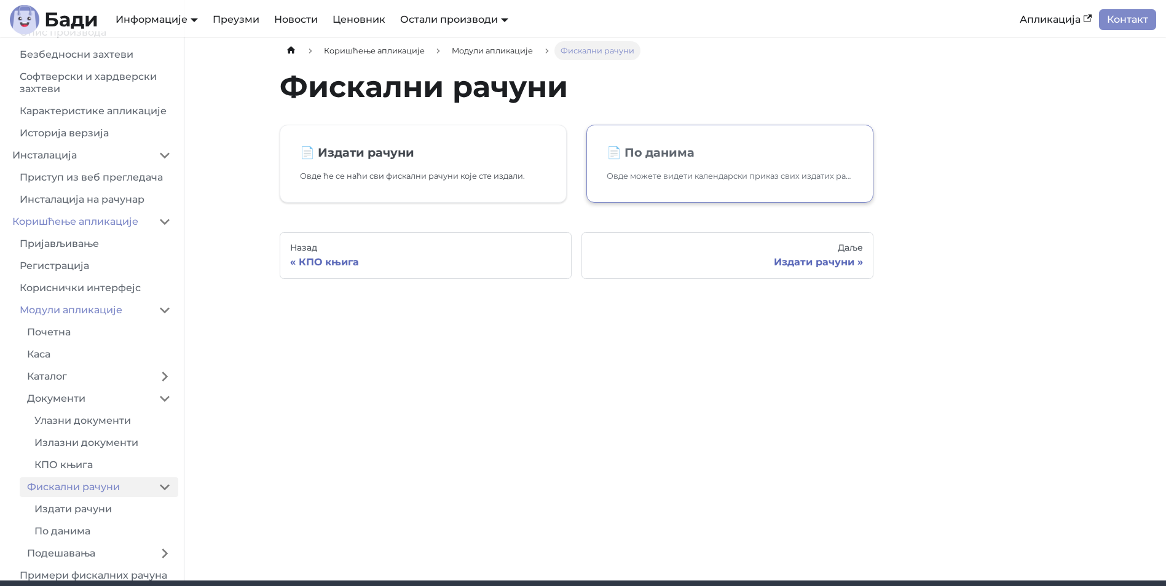
scroll to position [6, 0]
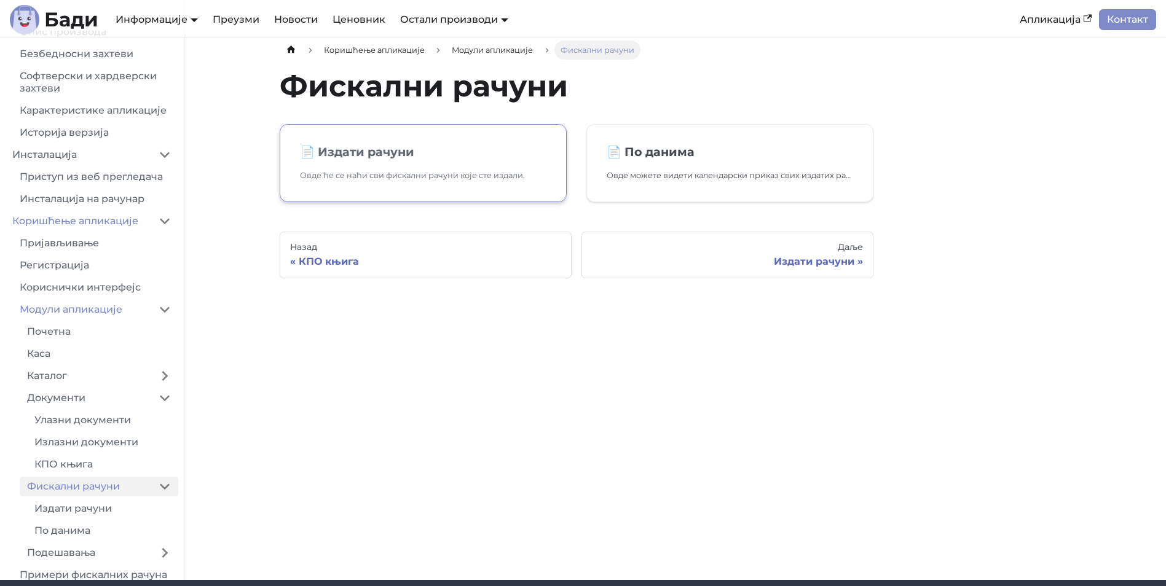
click at [419, 161] on link "📄️ Издати рачуни Овде ће се наћи сви фискални рачуни које сте издали." at bounding box center [423, 163] width 287 height 78
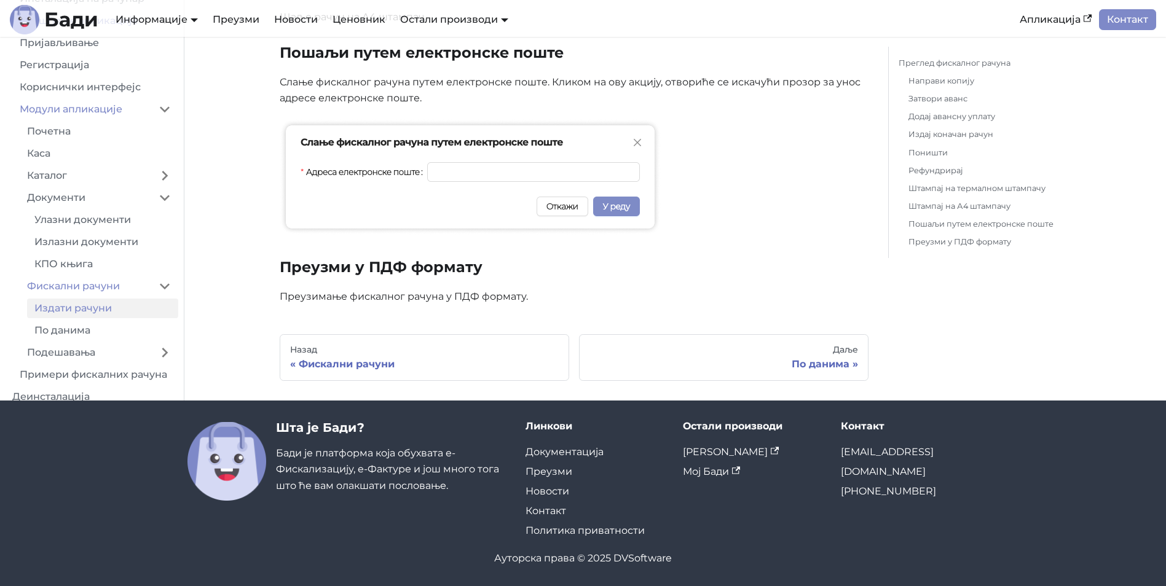
scroll to position [124, 0]
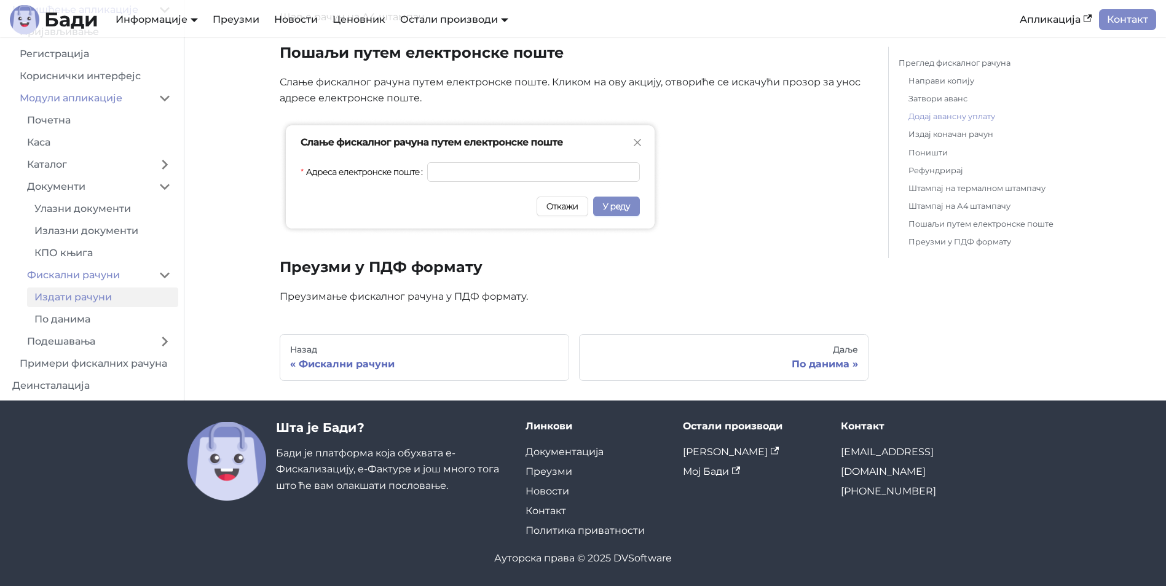
click at [948, 117] on link "Додај авансну уплату" at bounding box center [984, 116] width 153 height 13
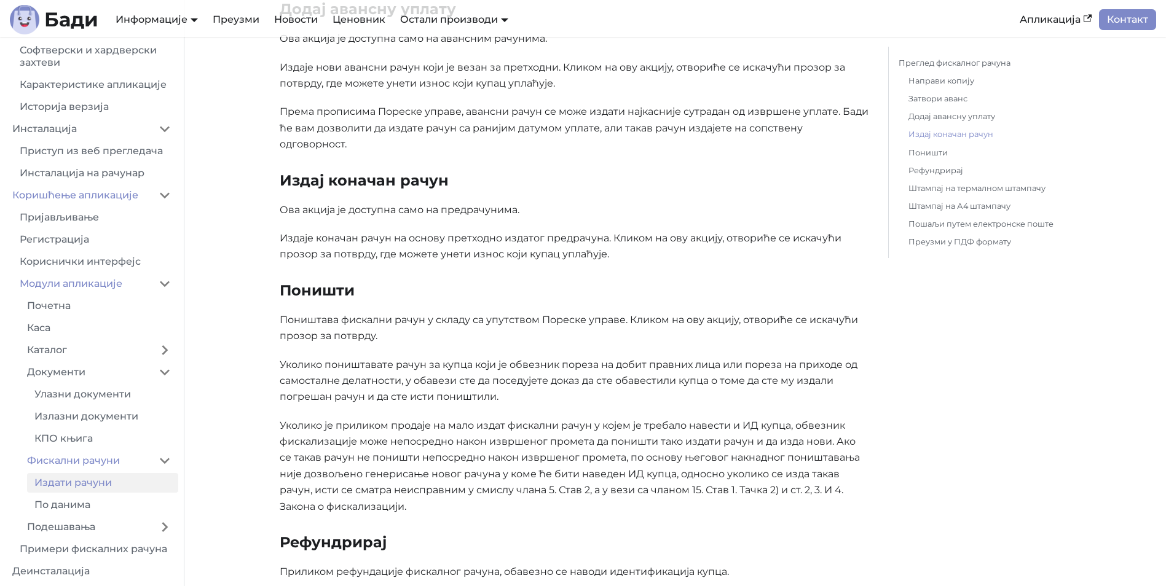
click at [948, 135] on link "Издај коначан рачун" at bounding box center [984, 134] width 153 height 13
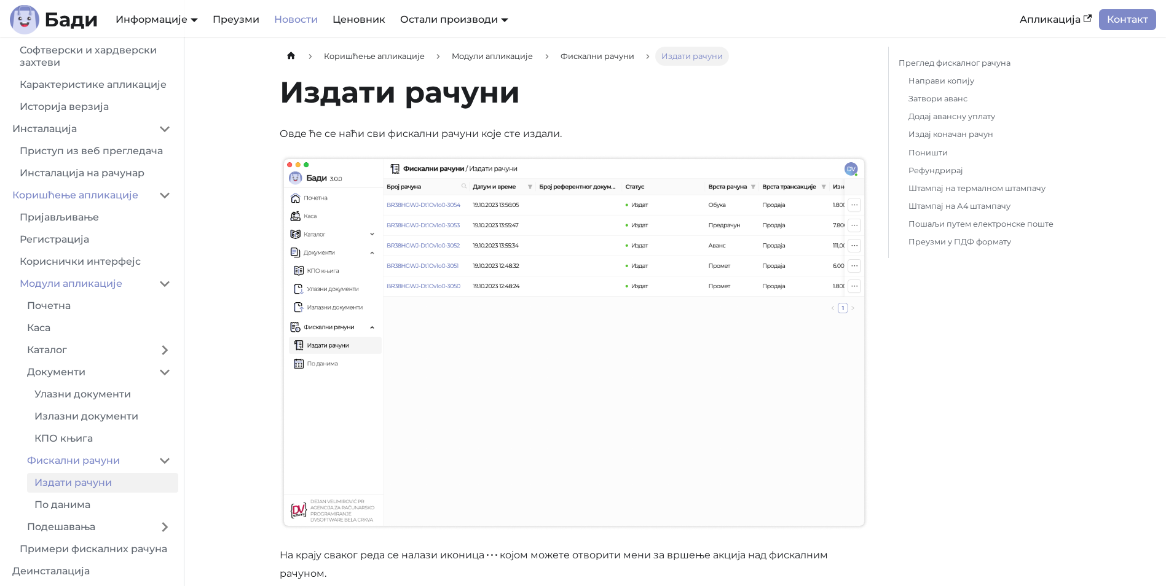
click at [283, 17] on link "Новости" at bounding box center [296, 19] width 58 height 21
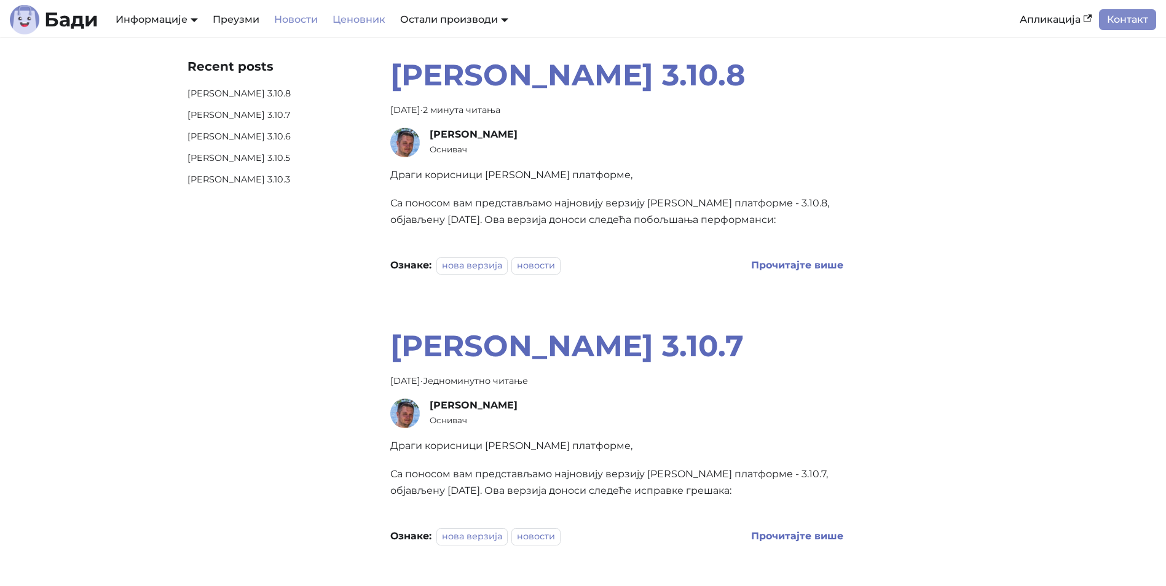
click at [334, 17] on link "Ценовник" at bounding box center [359, 19] width 68 height 21
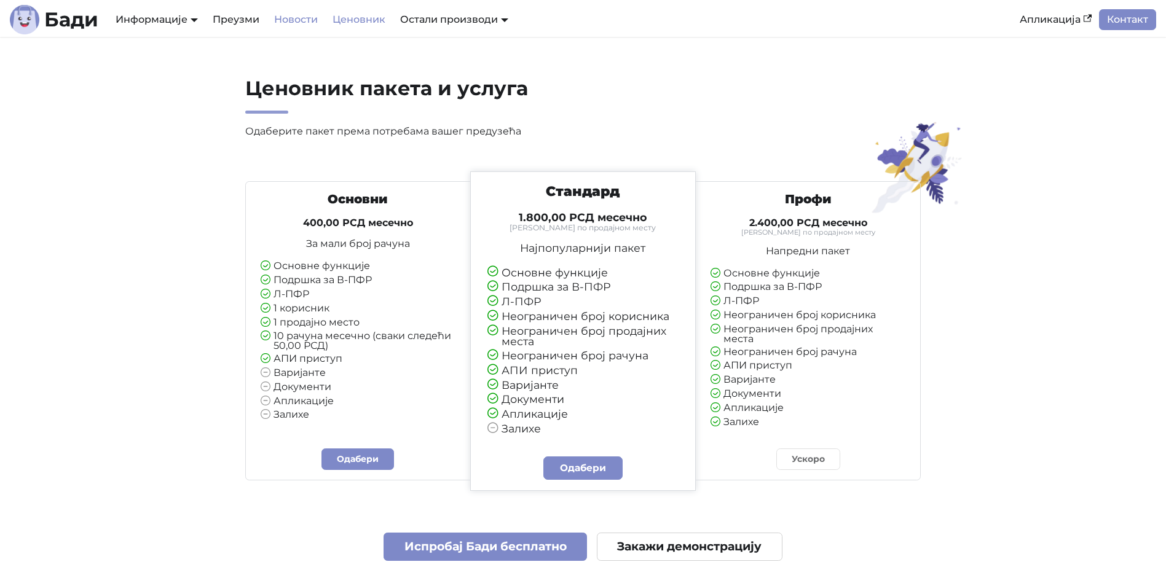
click at [286, 12] on link "Новости" at bounding box center [296, 19] width 58 height 21
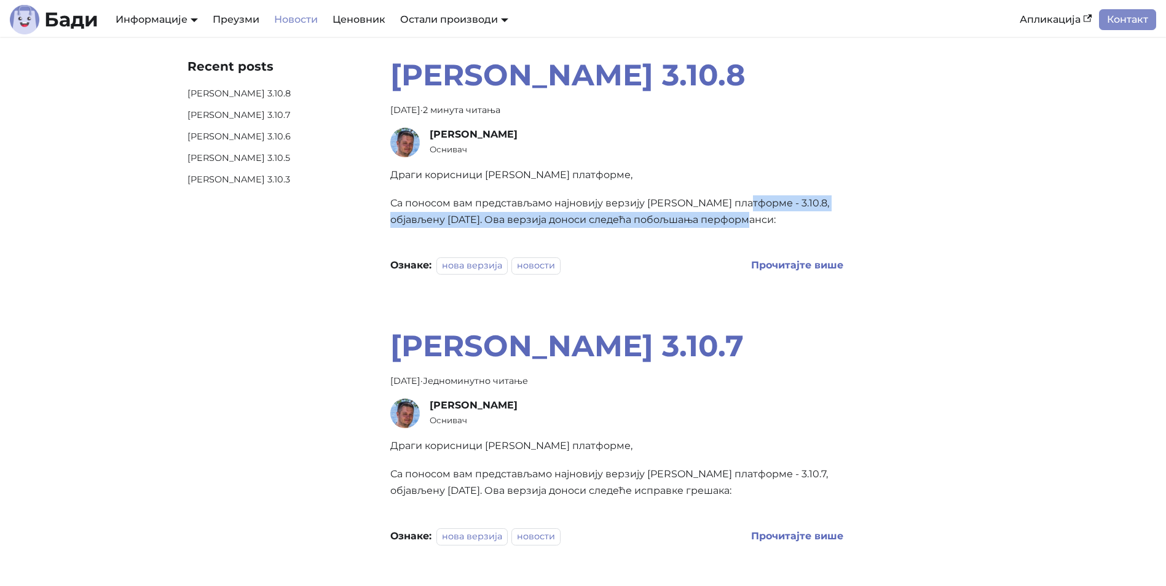
drag, startPoint x: 742, startPoint y: 207, endPoint x: 757, endPoint y: 215, distance: 16.5
click at [757, 215] on p "Са поносом вам представљамо најновију верзију [PERSON_NAME] платформе - 3.10.8,…" at bounding box center [617, 211] width 454 height 33
drag, startPoint x: 757, startPoint y: 215, endPoint x: 747, endPoint y: 214, distance: 9.3
click at [757, 216] on p "Са поносом вам представљамо најновију верзију [PERSON_NAME] платформе - 3.10.8,…" at bounding box center [617, 211] width 454 height 33
drag, startPoint x: 616, startPoint y: 212, endPoint x: 754, endPoint y: 221, distance: 138.5
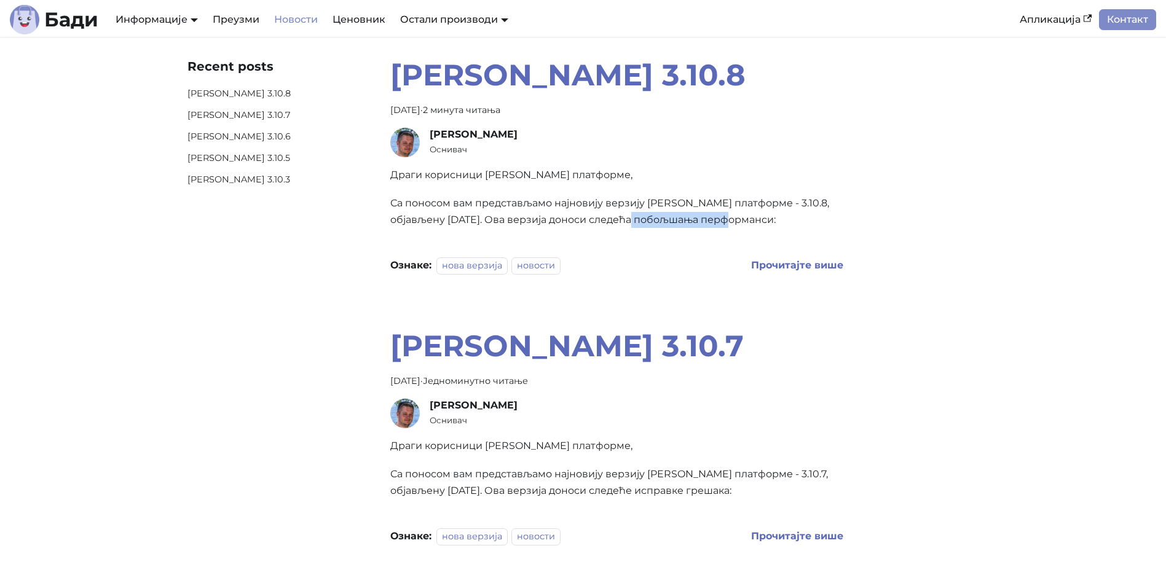
click at [754, 221] on p "Са поносом вам представљамо најновију верзију [PERSON_NAME] платформе - 3.10.8,…" at bounding box center [617, 211] width 454 height 33
click at [758, 221] on p "Са поносом вам представљамо најновију верзију [PERSON_NAME] платформе - 3.10.8,…" at bounding box center [617, 211] width 454 height 33
drag, startPoint x: 446, startPoint y: 112, endPoint x: 553, endPoint y: 114, distance: 107.0
click at [553, 114] on div "[DATE] · 2 минута читања" at bounding box center [617, 110] width 454 height 15
click at [556, 114] on div "[DATE] · 2 минута читања" at bounding box center [617, 110] width 454 height 15
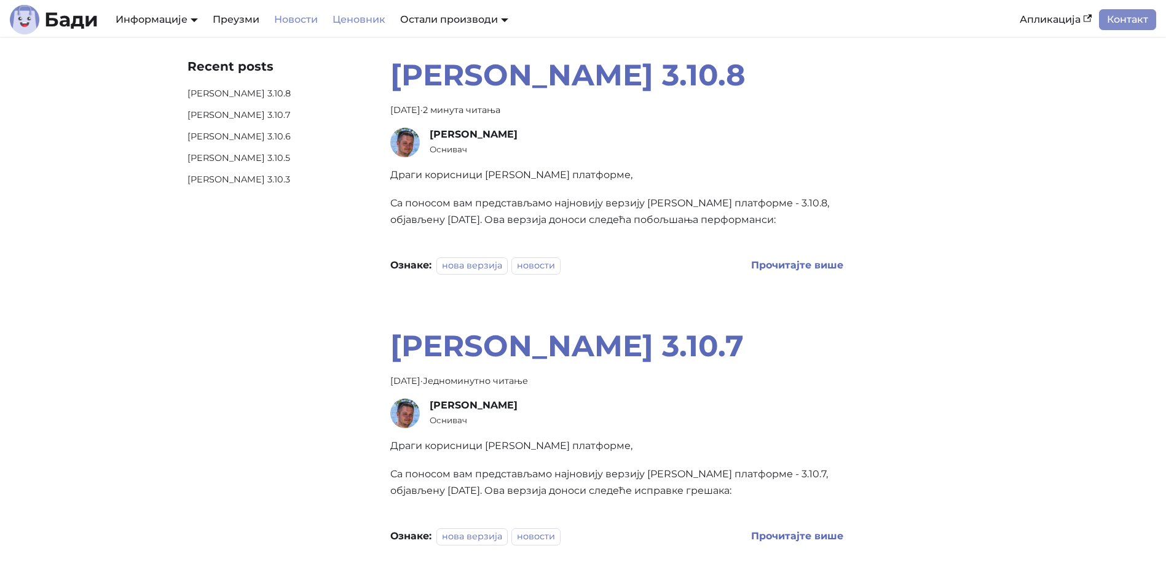
click at [361, 18] on link "Ценовник" at bounding box center [359, 19] width 68 height 21
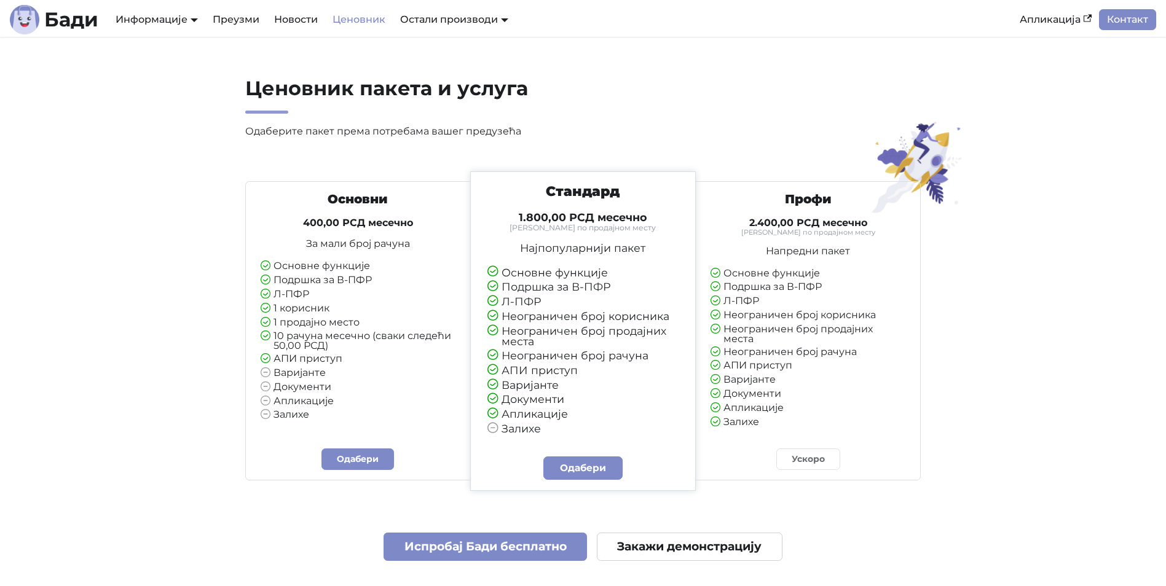
drag, startPoint x: 272, startPoint y: 273, endPoint x: 391, endPoint y: 278, distance: 119.3
click at [390, 278] on ul "Основне функције Подршка за В-ПФР Л-ПФР 1 корисник 1 продајно место 10 рачуна м…" at bounding box center [358, 341] width 195 height 160
click at [391, 279] on li "Подршка за В-ПФР" at bounding box center [358, 280] width 195 height 11
drag, startPoint x: 318, startPoint y: 337, endPoint x: 342, endPoint y: 345, distance: 25.3
click at [342, 345] on li "10 рачуна месечно (сваки следећи 50,00 РСД)" at bounding box center [358, 341] width 195 height 20
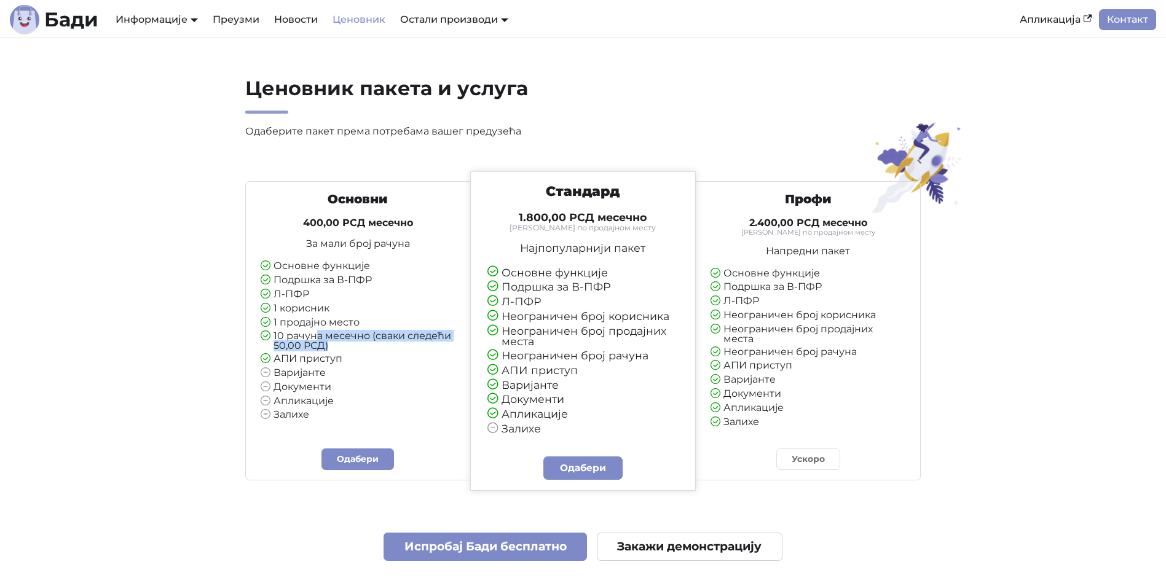
click at [342, 345] on li "10 рачуна месечно (сваки следећи 50,00 РСД)" at bounding box center [358, 341] width 195 height 20
click at [286, 334] on li "10 рачуна месечно (сваки следећи 50,00 РСД)" at bounding box center [358, 341] width 195 height 20
drag, startPoint x: 275, startPoint y: 344, endPoint x: 359, endPoint y: 355, distance: 84.9
click at [359, 355] on ul "Основне функције Подршка за В-ПФР Л-ПФР 1 корисник 1 продајно место 10 рачуна м…" at bounding box center [358, 341] width 195 height 160
click at [354, 355] on li "АПИ приступ" at bounding box center [358, 359] width 195 height 11
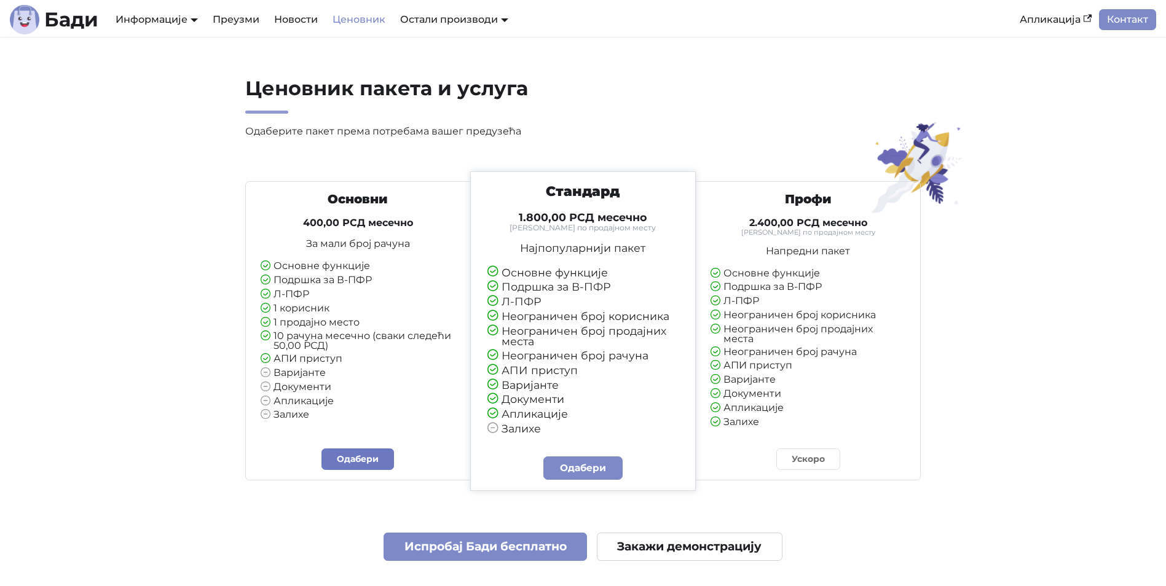
click at [356, 462] on link "Одабери" at bounding box center [357, 460] width 73 height 22
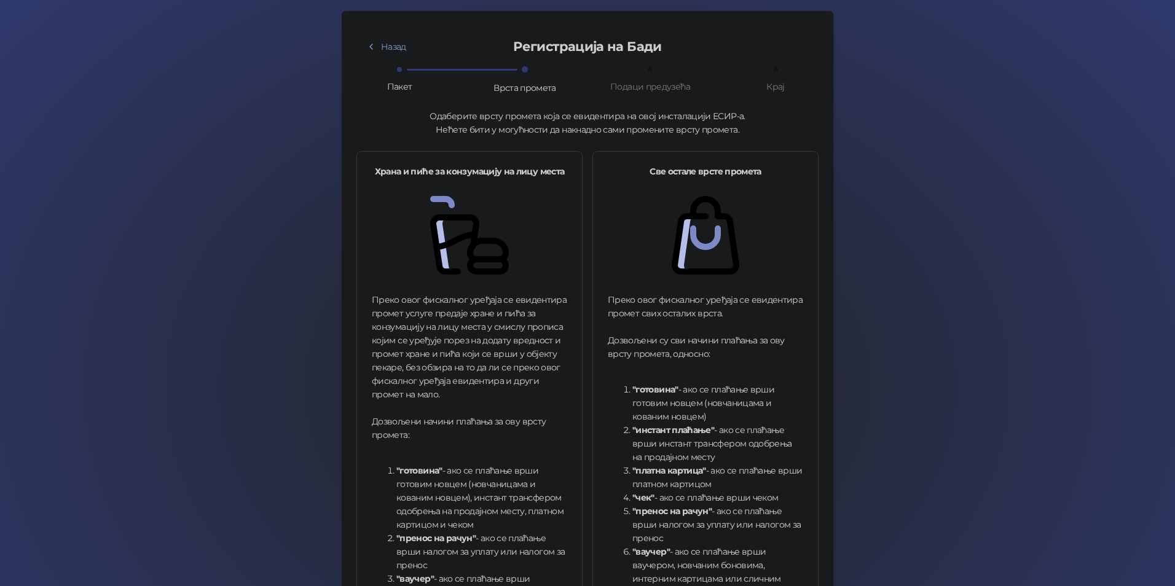
scroll to position [61, 0]
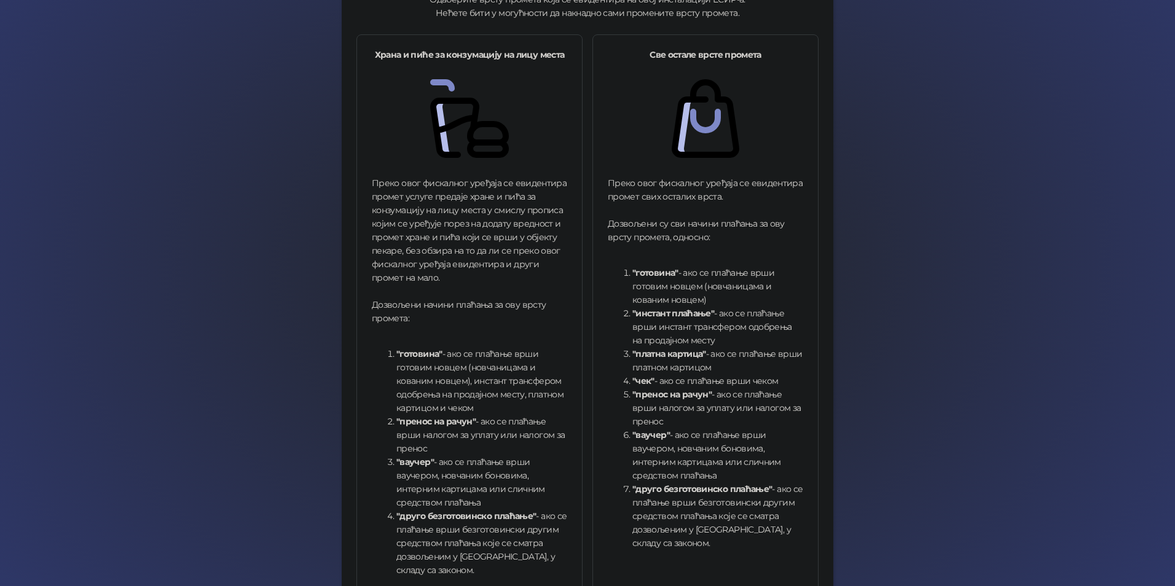
drag, startPoint x: 714, startPoint y: 317, endPoint x: 717, endPoint y: 336, distance: 18.6
click at [717, 336] on li ""инстант плаћање" - ако се плаћање врши инстант трансфером одобрења на продајно…" at bounding box center [717, 327] width 171 height 41
click at [717, 336] on li ""инстант плаћање" - ако се плаћање врши инстант трансфером одобрења на продајно…" at bounding box center [717, 325] width 171 height 41
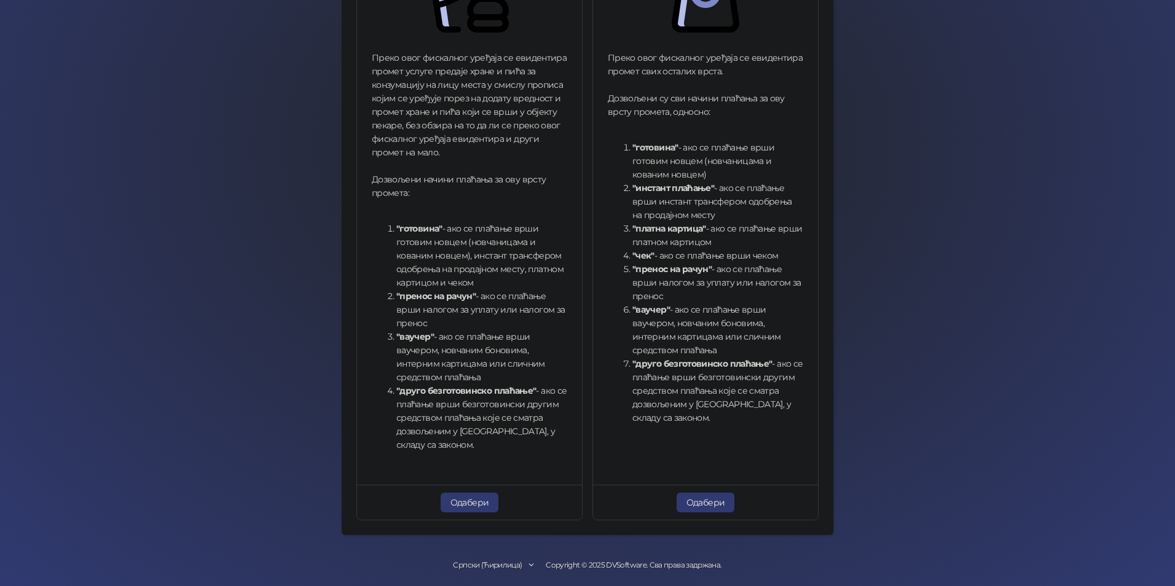
scroll to position [307, 0]
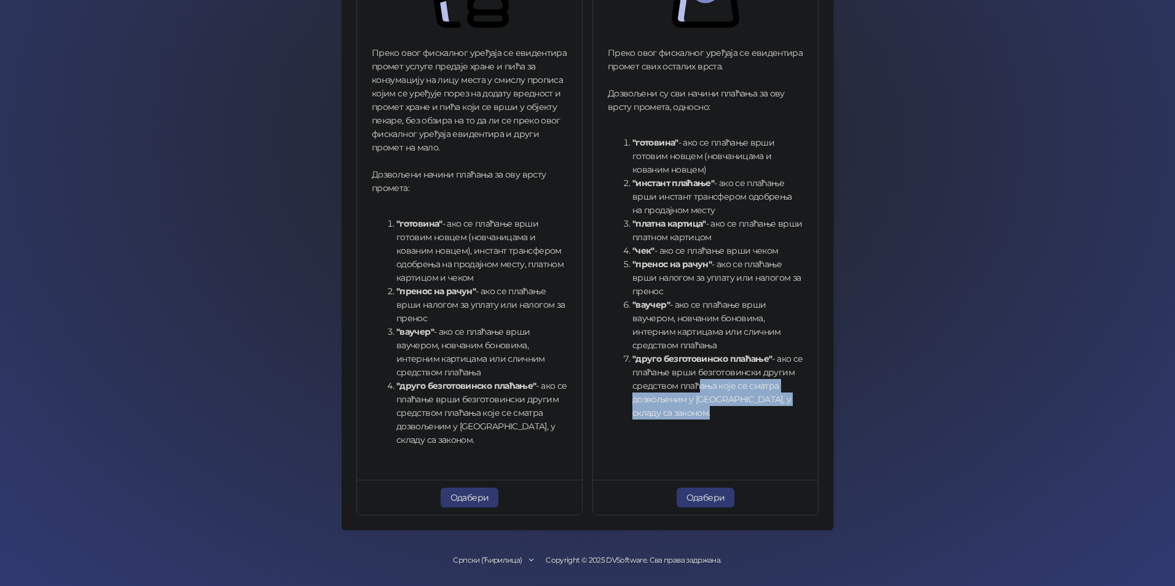
drag, startPoint x: 687, startPoint y: 390, endPoint x: 723, endPoint y: 419, distance: 46.7
click at [723, 419] on li ""друго безготовинско плаћање" - ако се плаћање врши безготовински другим средст…" at bounding box center [717, 386] width 171 height 68
drag, startPoint x: 687, startPoint y: 409, endPoint x: 722, endPoint y: 412, distance: 35.1
click at [706, 412] on li ""друго безготовинско плаћање" - ако се плаћање врши безготовински другим средст…" at bounding box center [717, 386] width 171 height 68
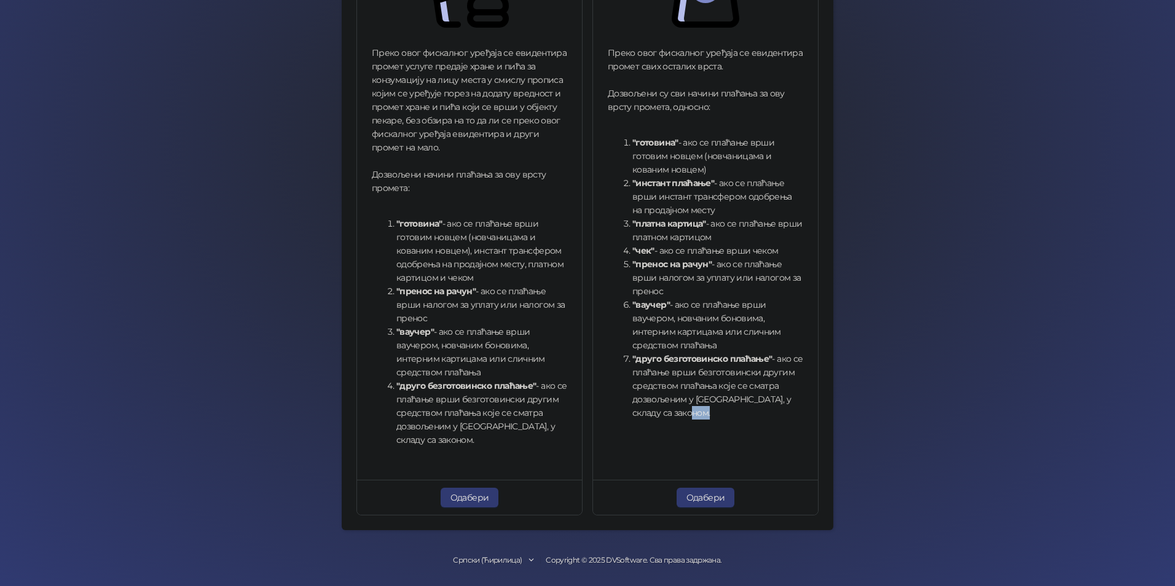
click at [723, 412] on li ""друго безготовинско плаћање" - ако се плаћање врши безготовински другим средст…" at bounding box center [717, 386] width 171 height 68
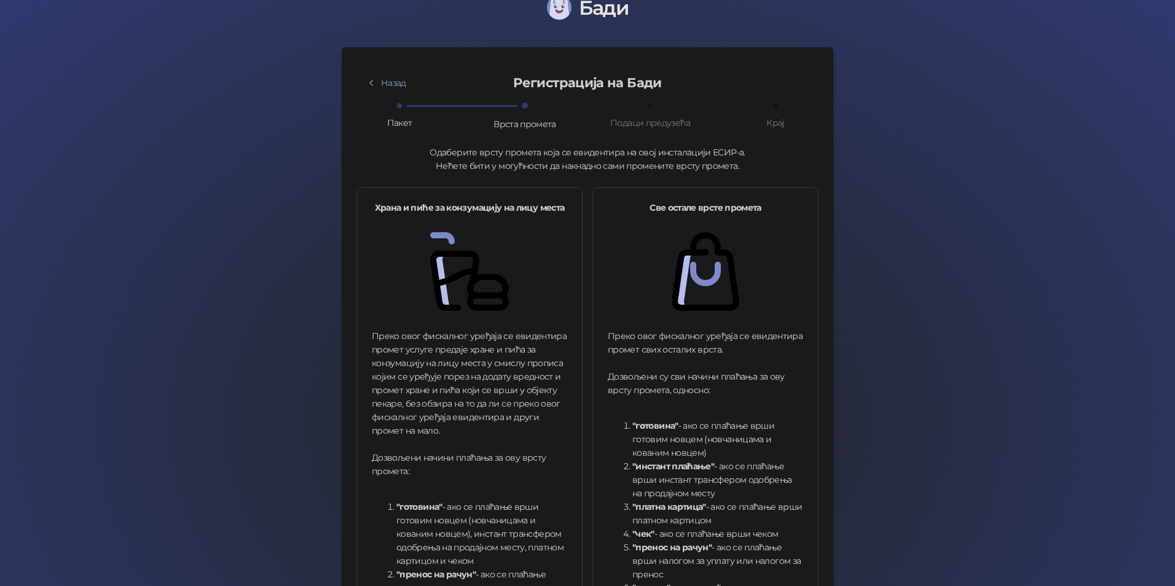
scroll to position [20, 0]
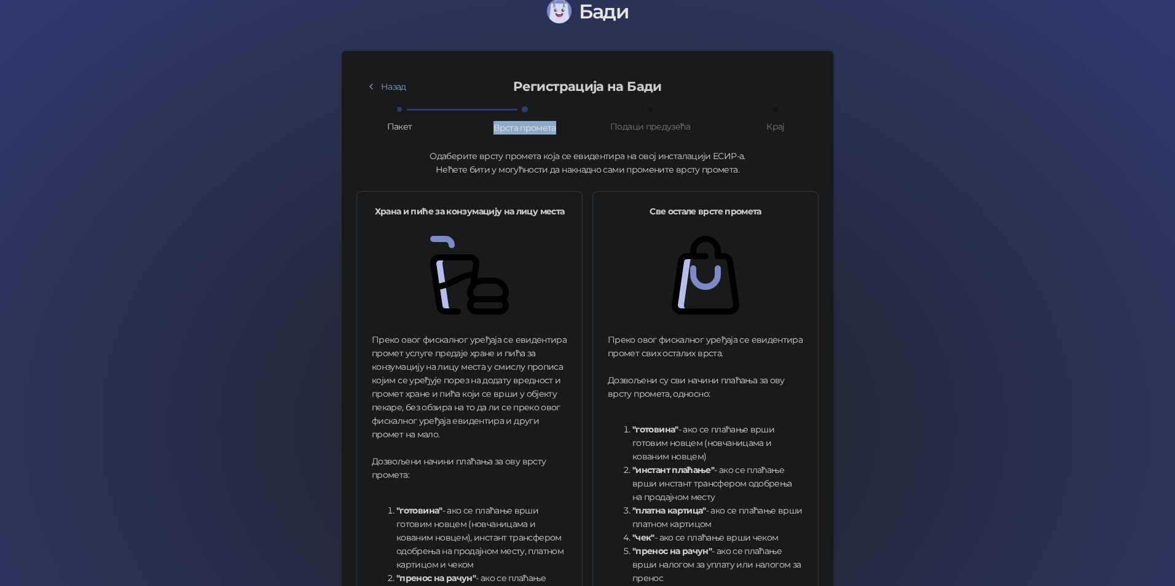
drag, startPoint x: 487, startPoint y: 132, endPoint x: 568, endPoint y: 132, distance: 81.1
click at [568, 132] on div "Врста промета" at bounding box center [544, 121] width 125 height 27
drag, startPoint x: 568, startPoint y: 132, endPoint x: 578, endPoint y: 132, distance: 9.8
click at [569, 132] on div "Врста промета" at bounding box center [544, 121] width 125 height 27
drag, startPoint x: 615, startPoint y: 127, endPoint x: 707, endPoint y: 126, distance: 92.2
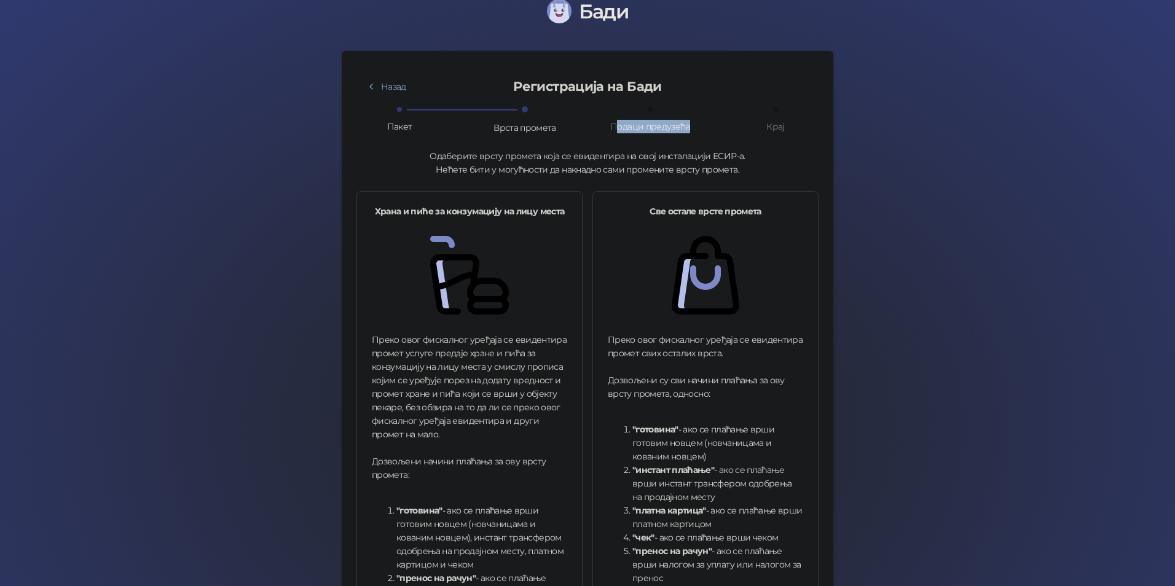
click at [707, 126] on div "Подаци предузећа" at bounding box center [669, 121] width 125 height 26
drag, startPoint x: 707, startPoint y: 126, endPoint x: 606, endPoint y: 129, distance: 101.5
click at [607, 129] on div "Подаци предузећа" at bounding box center [669, 121] width 125 height 26
click at [610, 129] on div "Подаци предузећа" at bounding box center [650, 127] width 80 height 14
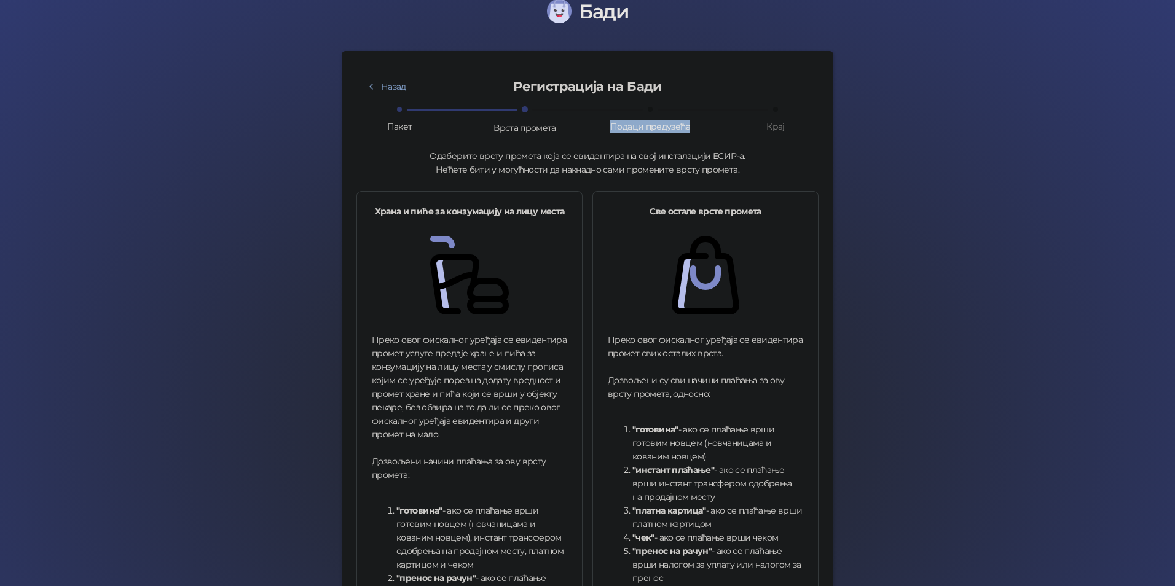
drag, startPoint x: 602, startPoint y: 129, endPoint x: 717, endPoint y: 124, distance: 114.4
click at [717, 124] on div "Подаци предузећа" at bounding box center [669, 121] width 125 height 26
drag, startPoint x: 717, startPoint y: 124, endPoint x: 603, endPoint y: 124, distance: 113.7
click at [607, 124] on div "Подаци предузећа" at bounding box center [669, 121] width 125 height 26
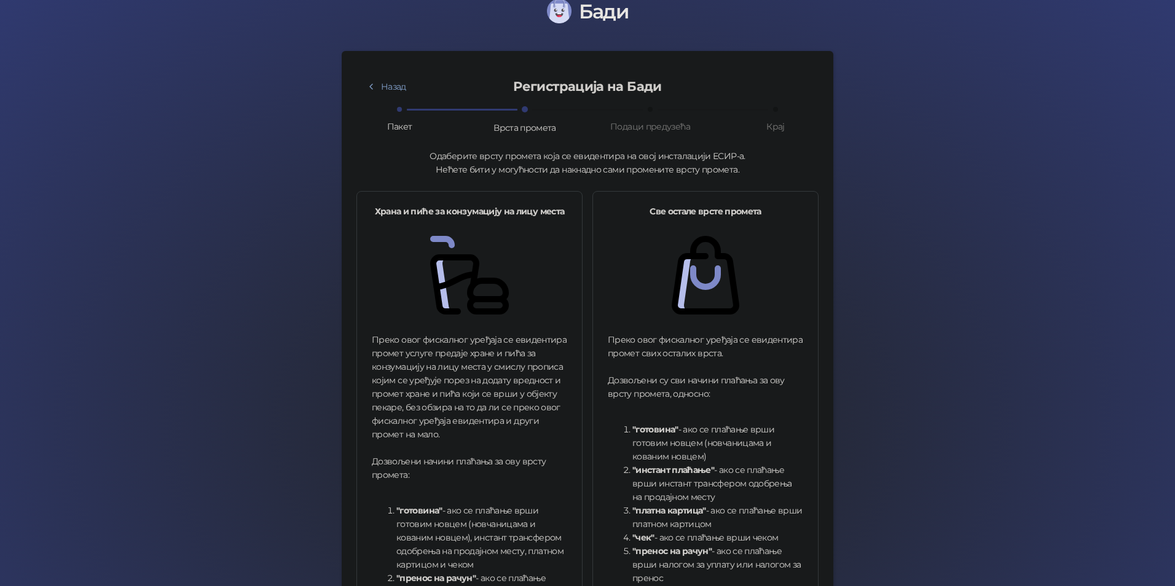
click at [607, 124] on div "Подаци предузећа" at bounding box center [650, 127] width 86 height 14
drag, startPoint x: 602, startPoint y: 127, endPoint x: 718, endPoint y: 125, distance: 115.6
click at [717, 125] on div "Подаци предузећа" at bounding box center [669, 121] width 125 height 26
click at [718, 125] on div "Подаци предузећа" at bounding box center [669, 121] width 125 height 26
drag, startPoint x: 716, startPoint y: 125, endPoint x: 585, endPoint y: 130, distance: 131.0
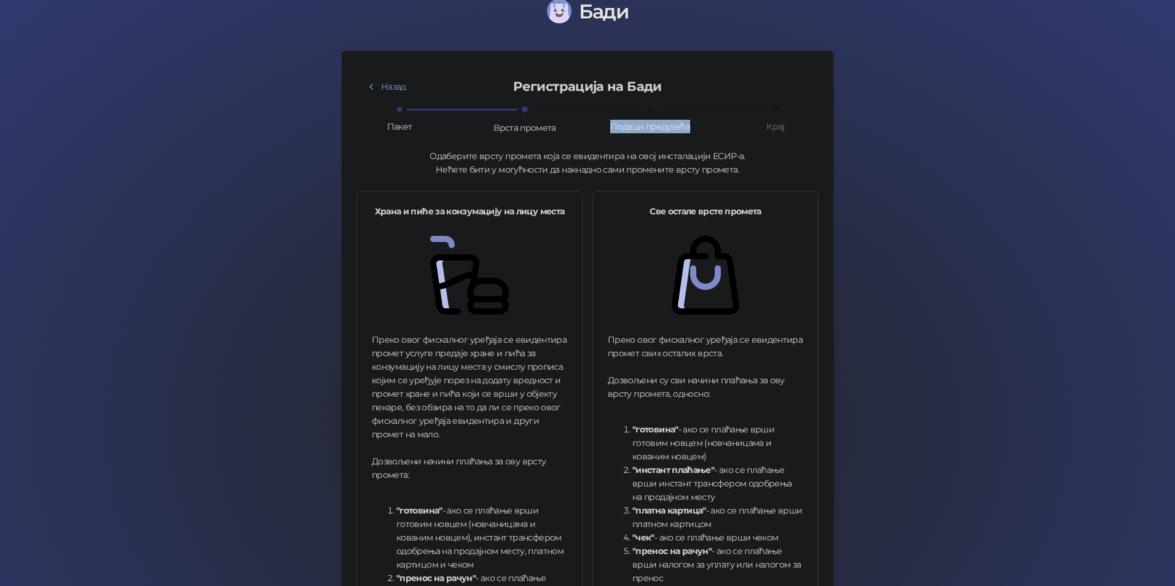
click at [585, 130] on div "Пакет Врста промета Подаци предузећа Крај" at bounding box center [587, 121] width 462 height 27
click at [585, 130] on div "Врста промета" at bounding box center [544, 121] width 125 height 27
drag, startPoint x: 610, startPoint y: 129, endPoint x: 709, endPoint y: 124, distance: 99.7
click at [709, 124] on div "Подаци предузећа" at bounding box center [669, 121] width 125 height 26
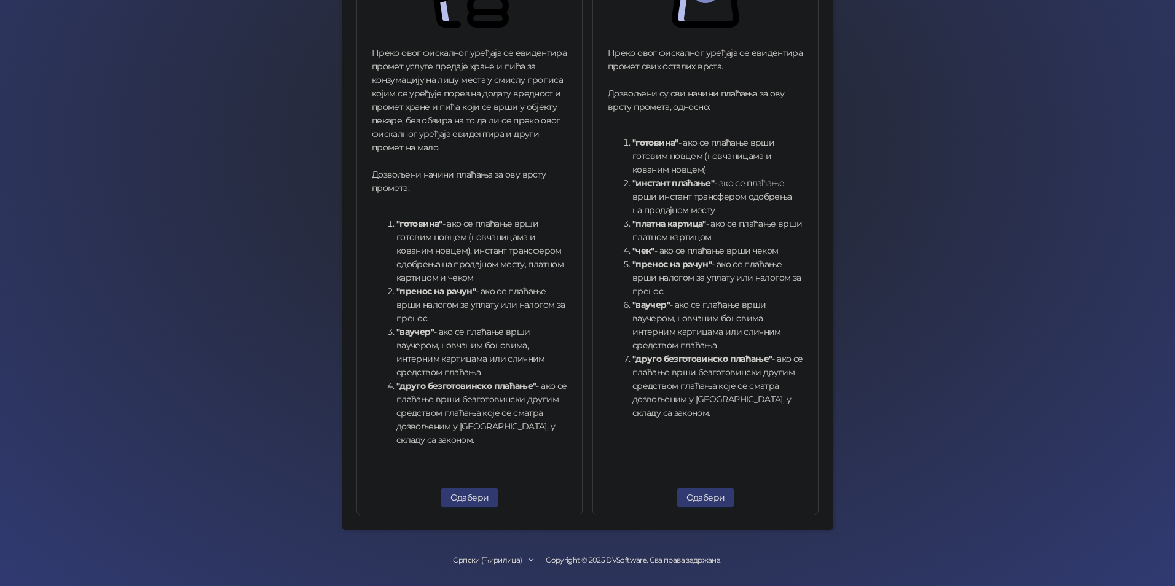
scroll to position [0, 0]
